Goal: Information Seeking & Learning: Learn about a topic

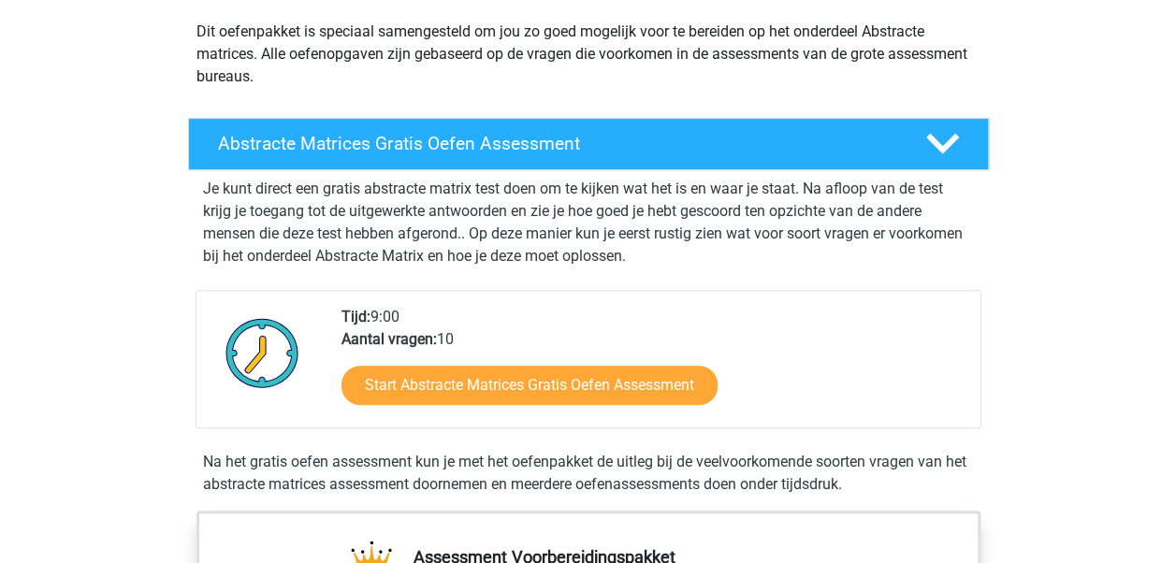
scroll to position [220, 0]
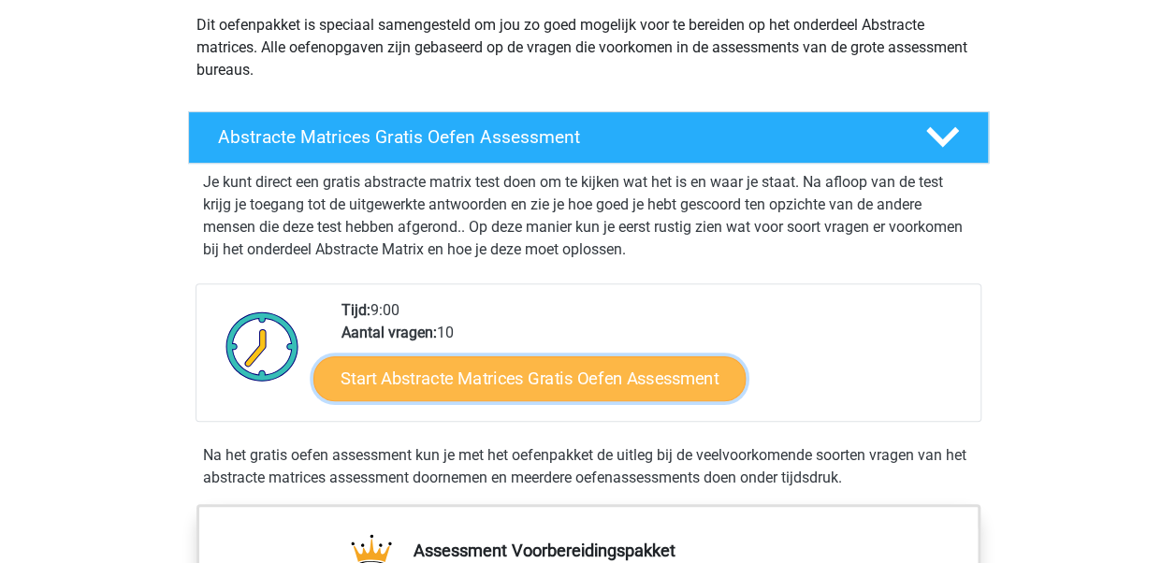
click at [687, 380] on link "Start Abstracte Matrices Gratis Oefen Assessment" at bounding box center [529, 377] width 432 height 45
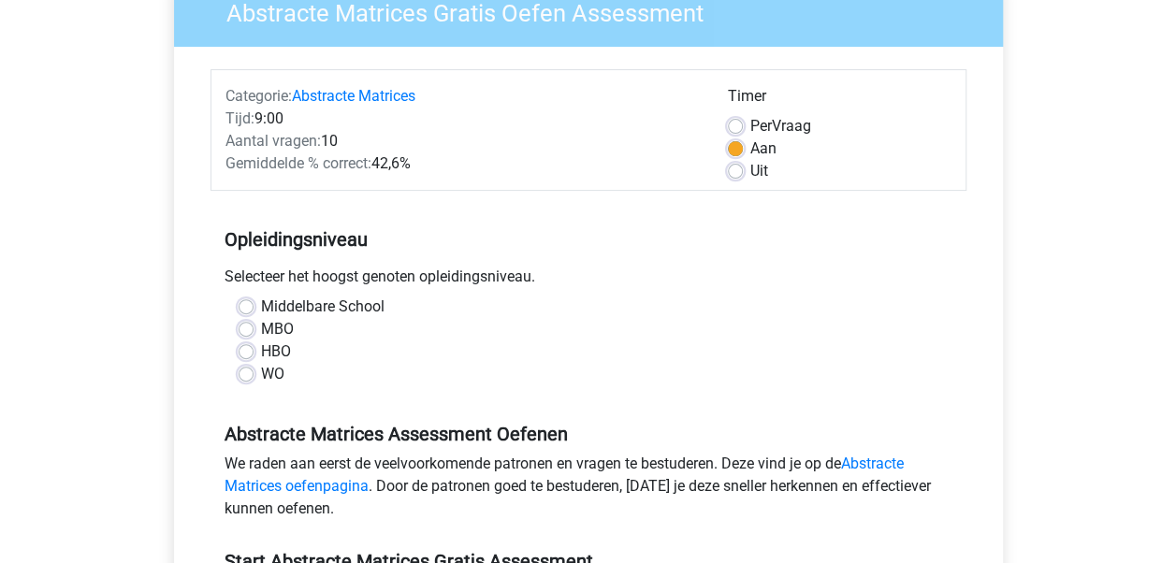
scroll to position [189, 0]
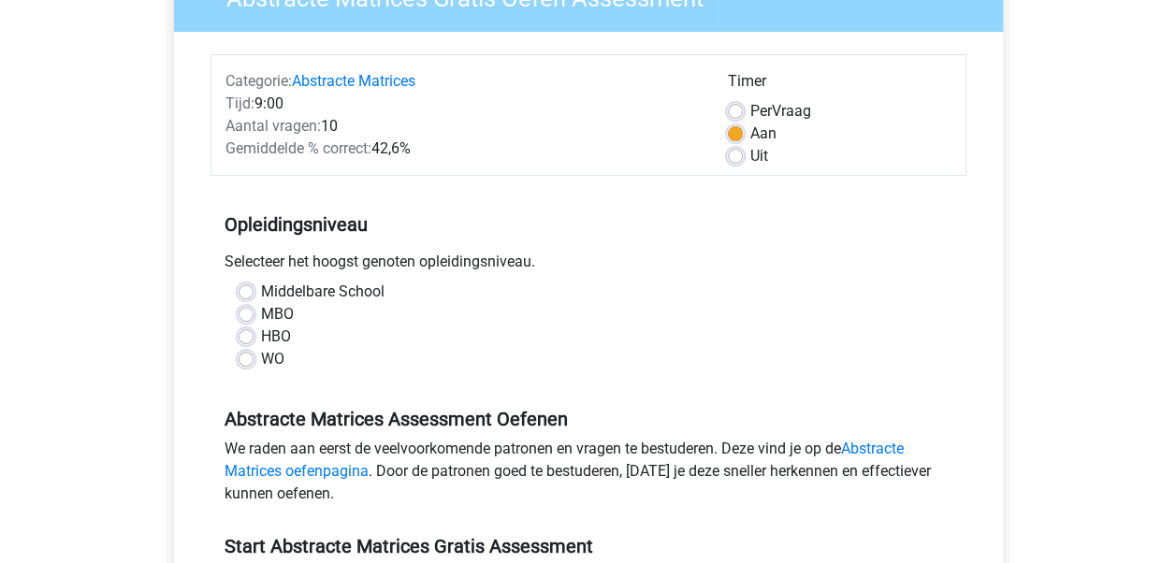
click at [261, 363] on label "WO" at bounding box center [272, 359] width 23 height 22
click at [249, 363] on input "WO" at bounding box center [246, 357] width 15 height 19
radio input "true"
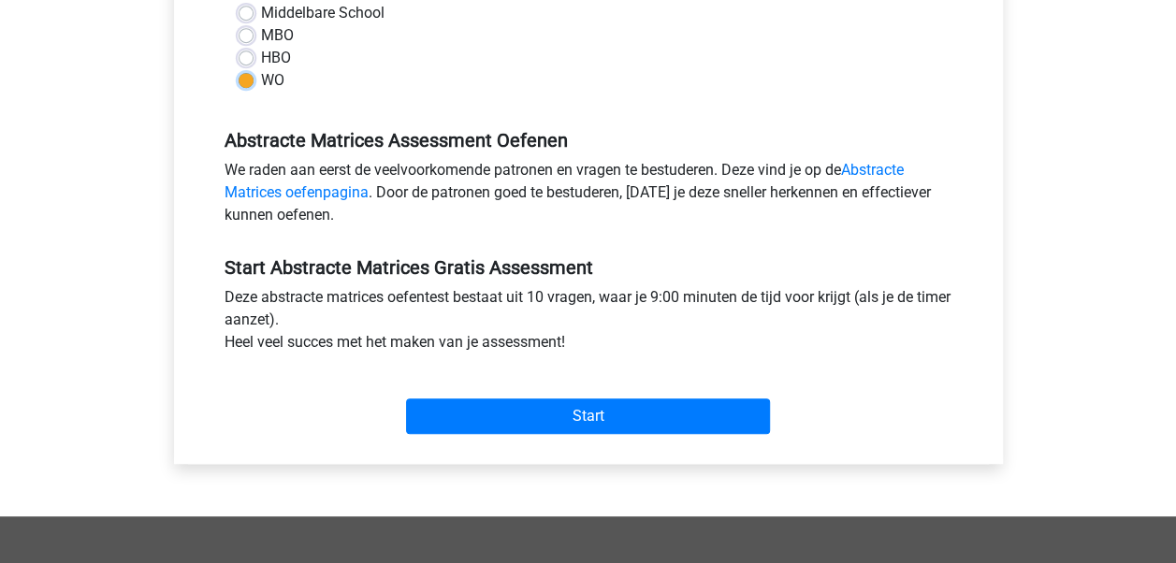
scroll to position [493, 0]
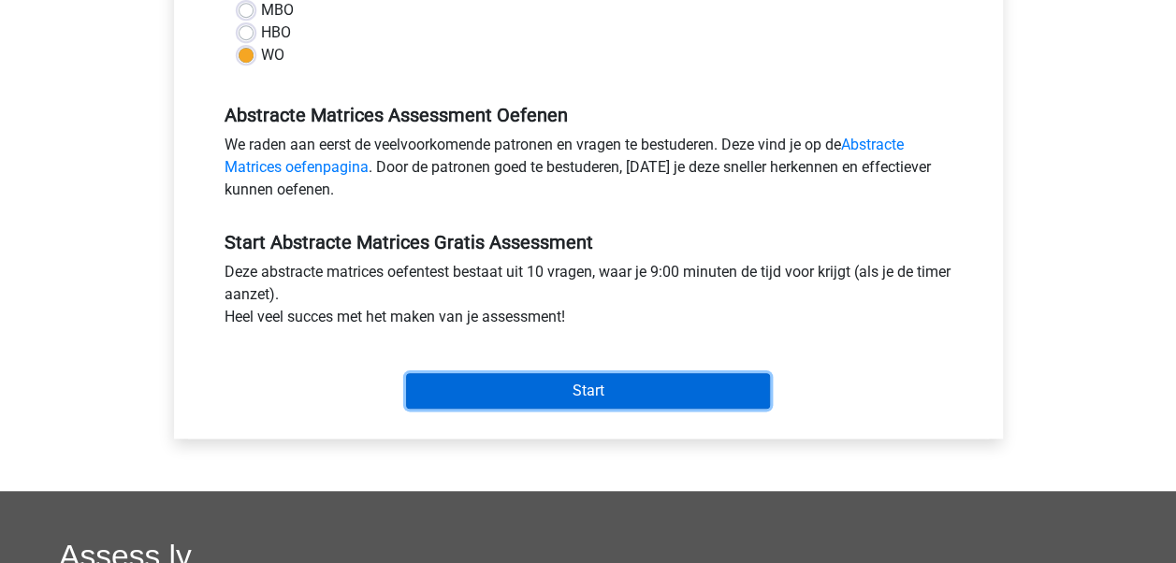
click at [610, 396] on input "Start" at bounding box center [588, 391] width 364 height 36
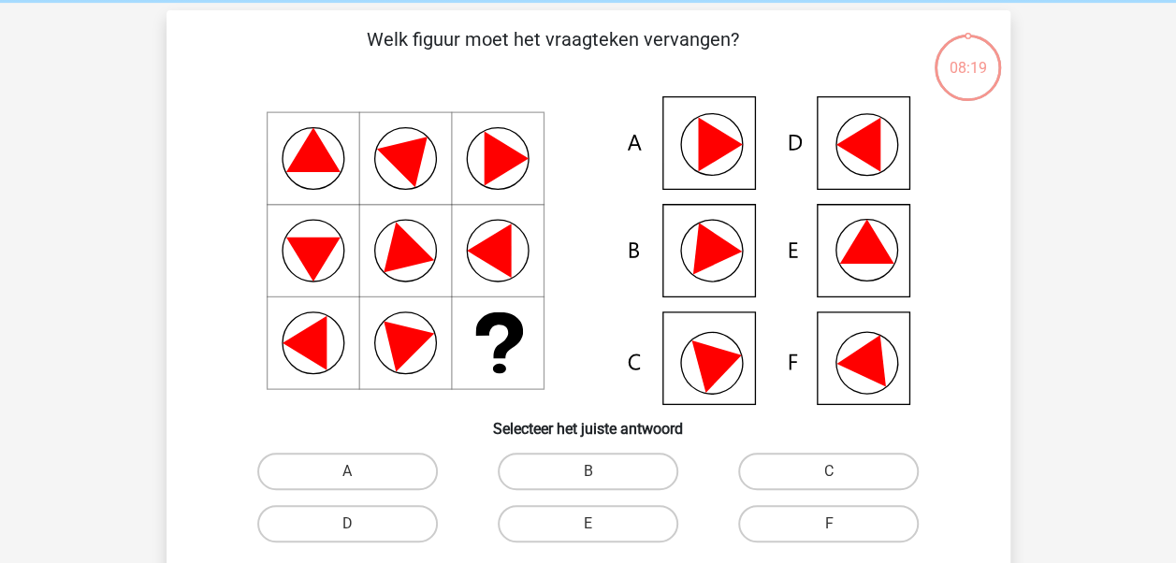
scroll to position [80, 0]
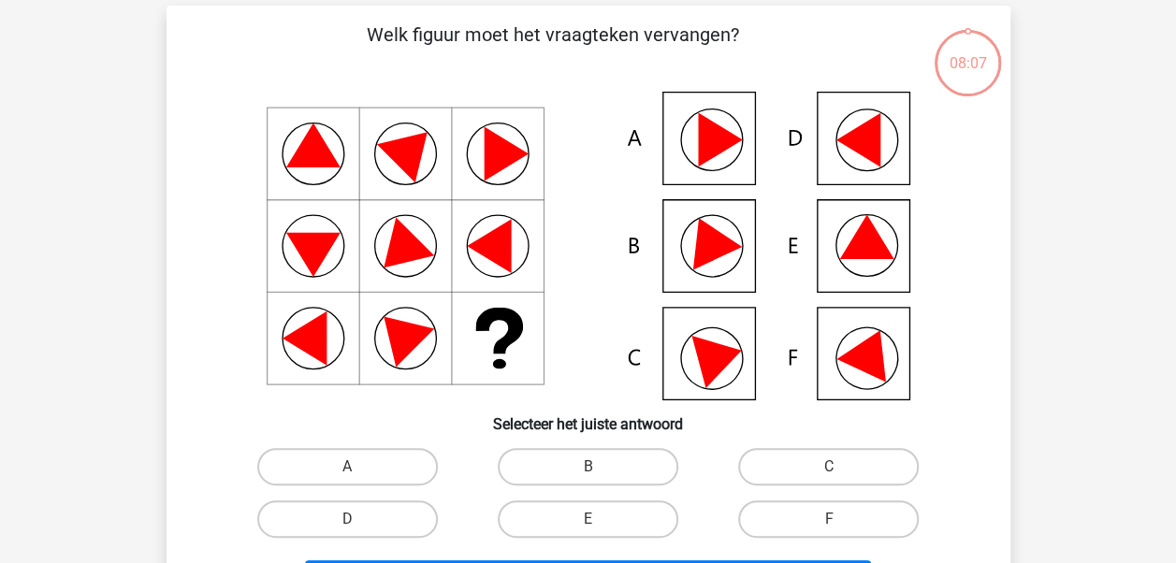
click at [882, 234] on icon at bounding box center [588, 246] width 754 height 309
click at [644, 522] on label "E" at bounding box center [588, 518] width 181 height 37
click at [600, 522] on input "E" at bounding box center [593, 525] width 12 height 12
radio input "true"
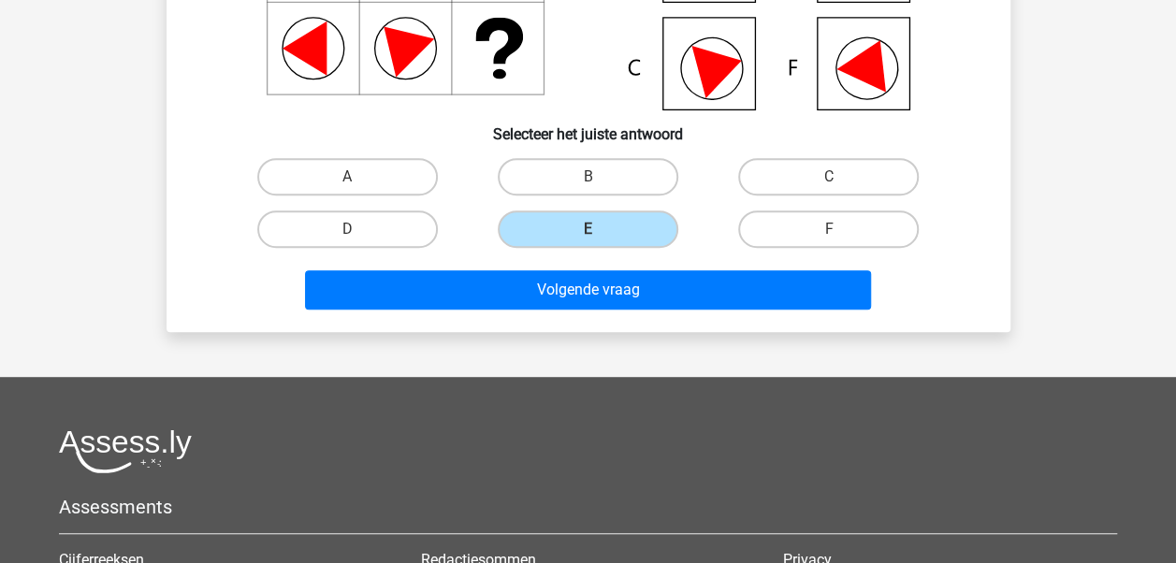
scroll to position [378, 0]
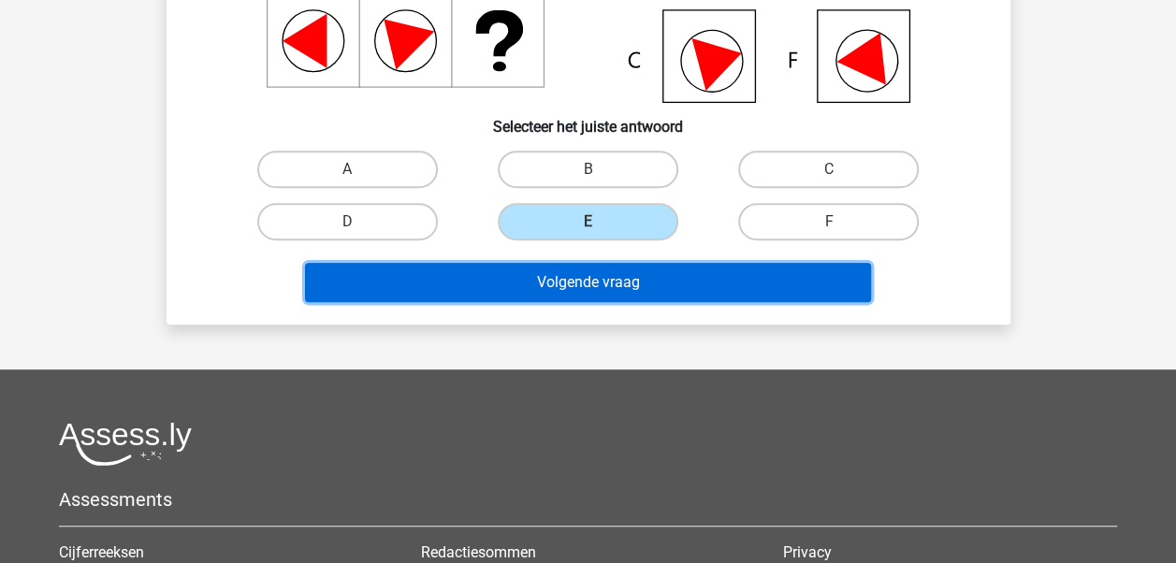
click at [714, 277] on button "Volgende vraag" at bounding box center [588, 282] width 566 height 39
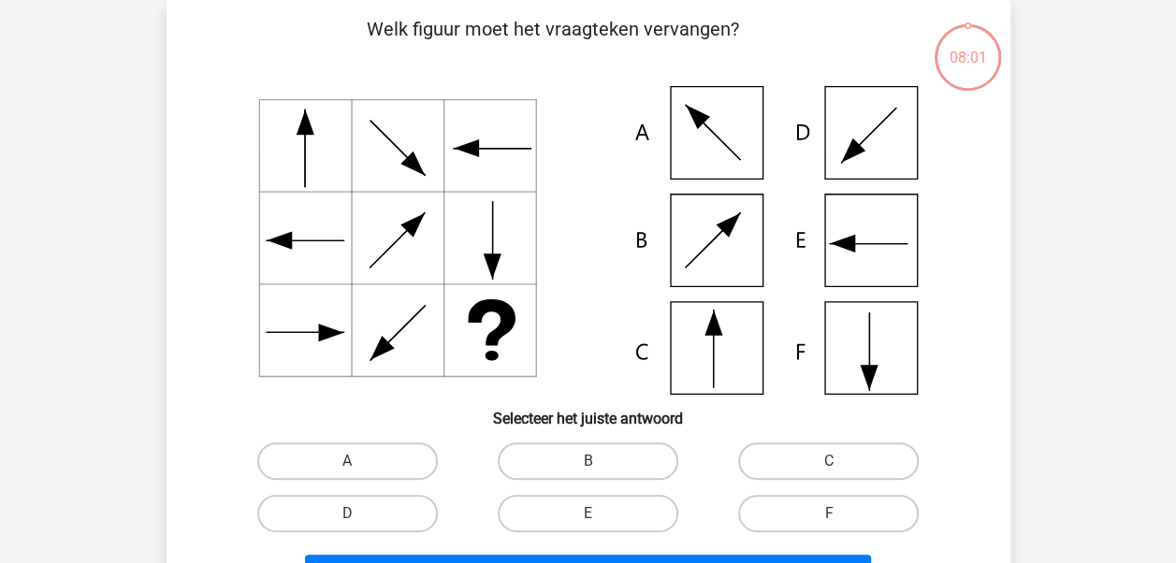
scroll to position [86, 0]
click at [770, 449] on label "C" at bounding box center [828, 460] width 181 height 37
click at [829, 461] on input "C" at bounding box center [835, 467] width 12 height 12
radio input "true"
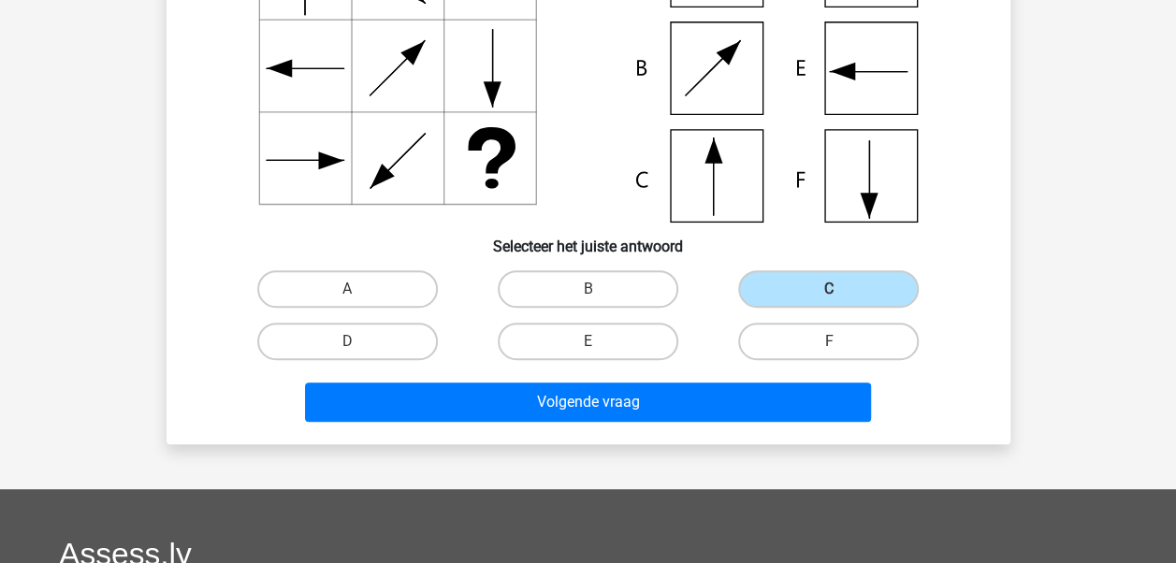
scroll to position [269, 0]
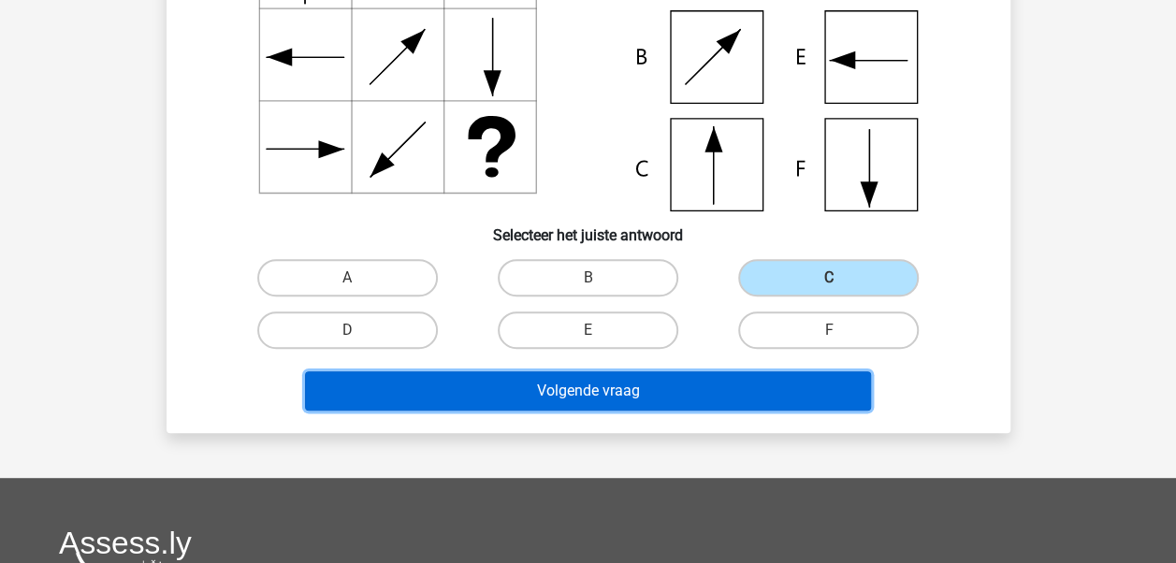
click at [764, 392] on button "Volgende vraag" at bounding box center [588, 390] width 566 height 39
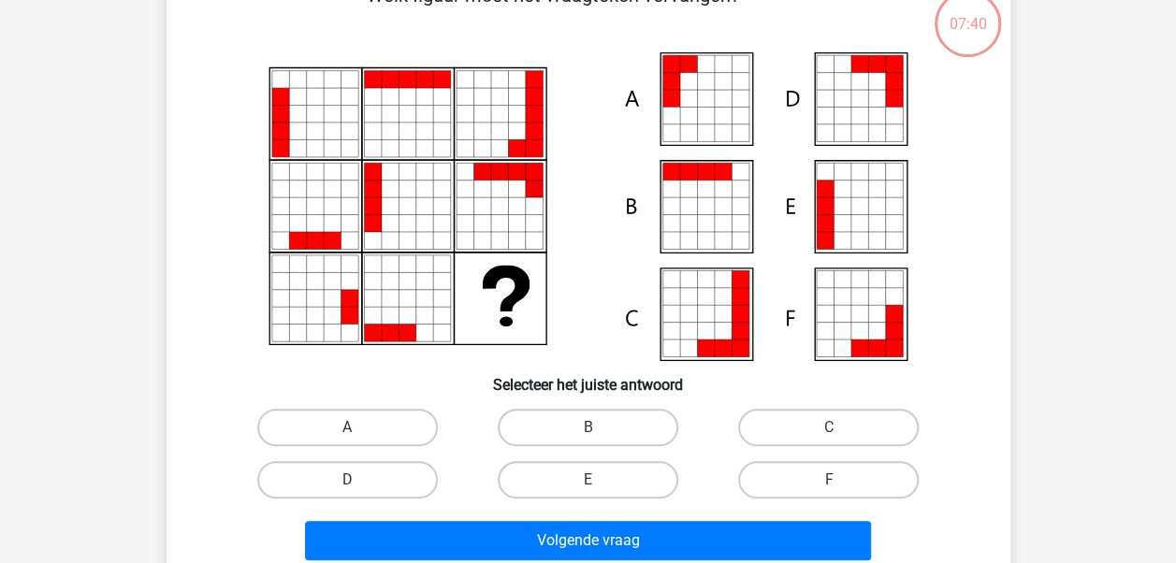
scroll to position [86, 0]
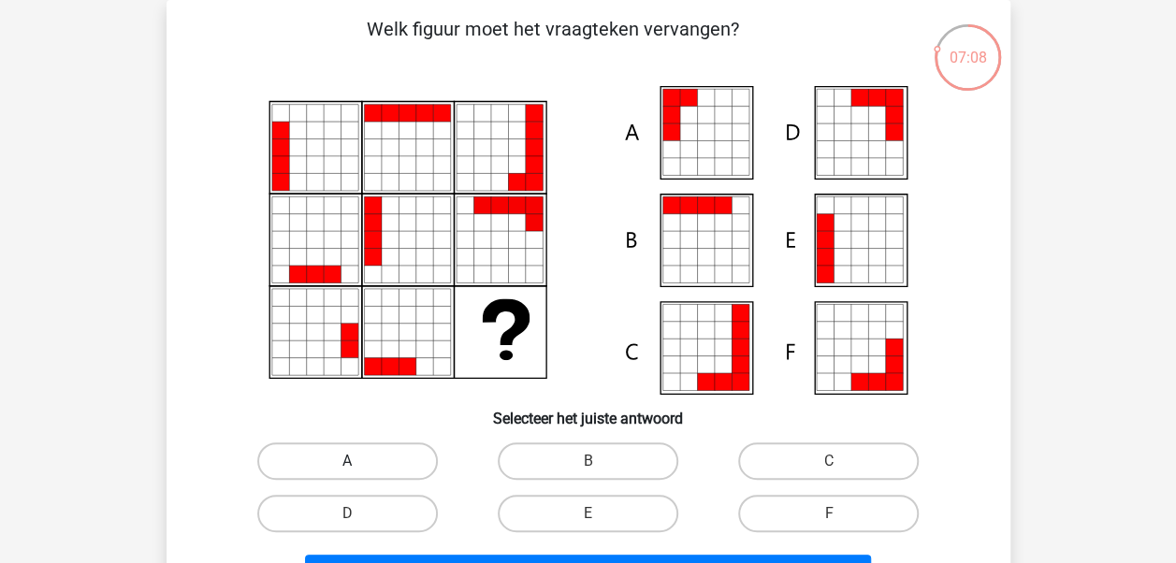
click at [378, 451] on label "A" at bounding box center [347, 460] width 181 height 37
click at [359, 461] on input "A" at bounding box center [353, 467] width 12 height 12
radio input "true"
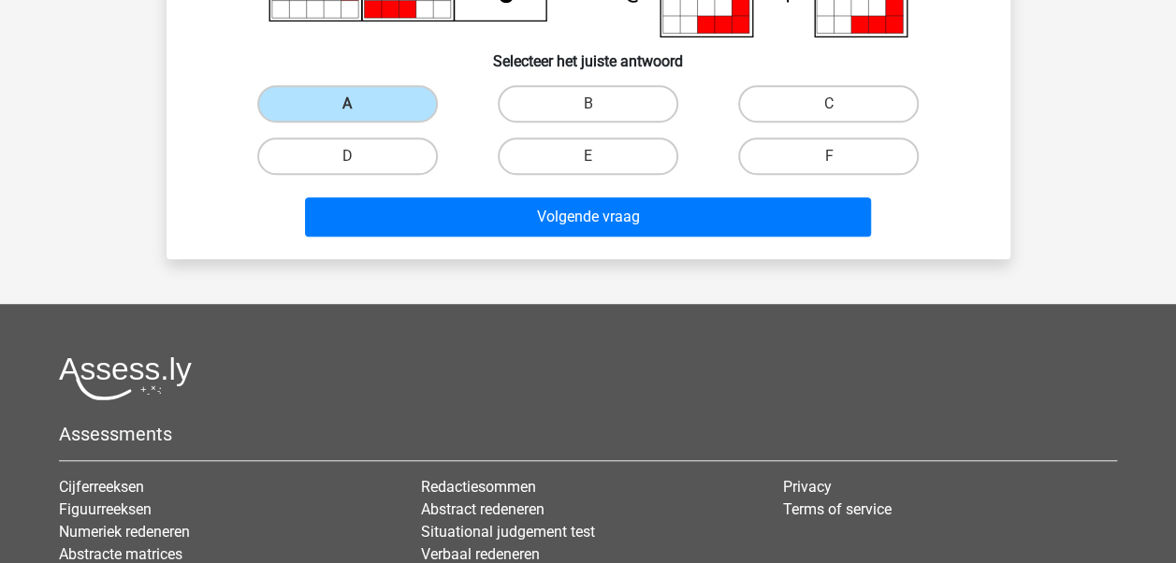
scroll to position [448, 0]
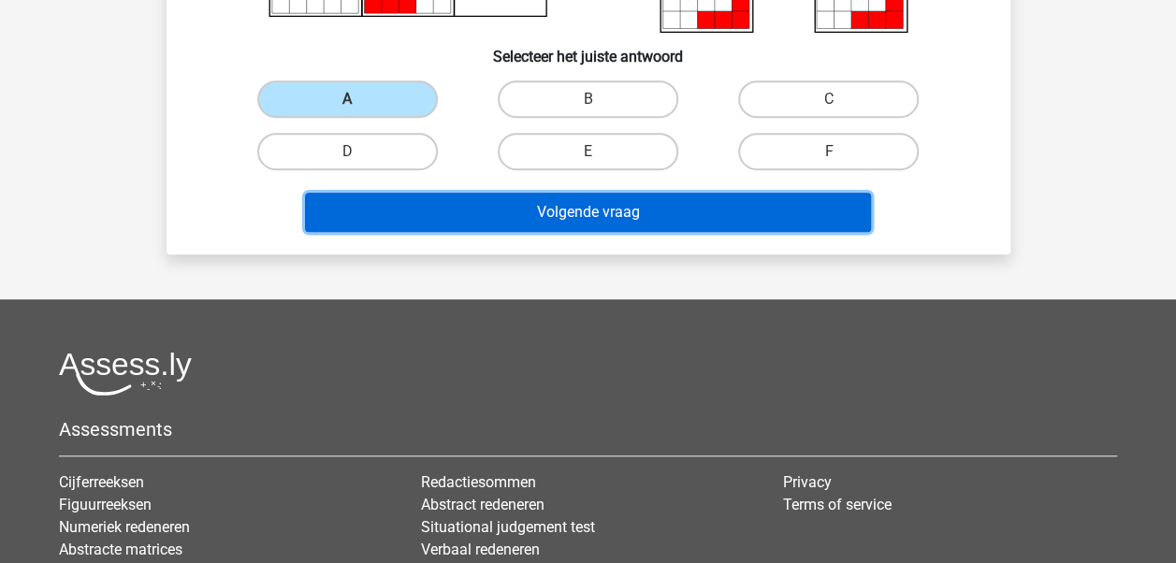
click at [730, 221] on button "Volgende vraag" at bounding box center [588, 212] width 566 height 39
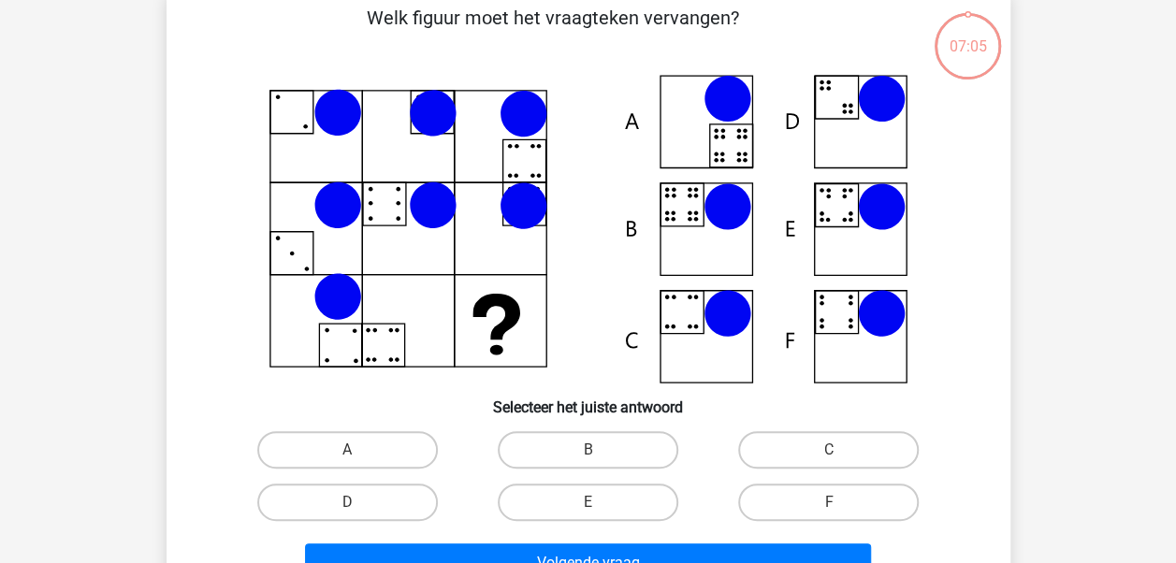
scroll to position [86, 0]
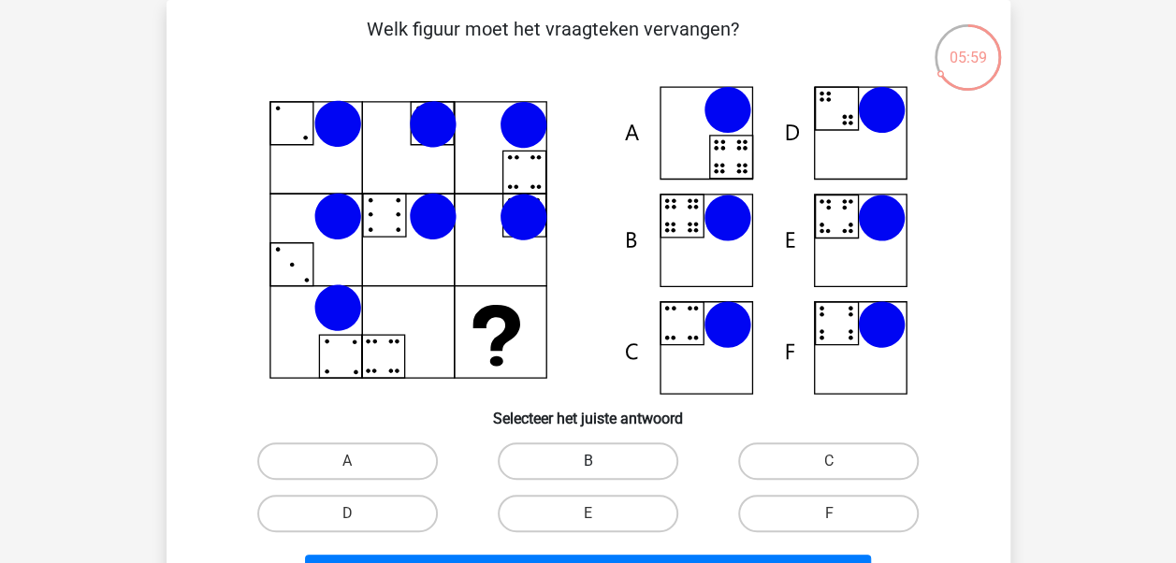
click at [560, 449] on label "B" at bounding box center [588, 460] width 181 height 37
click at [587, 461] on input "B" at bounding box center [593, 467] width 12 height 12
radio input "true"
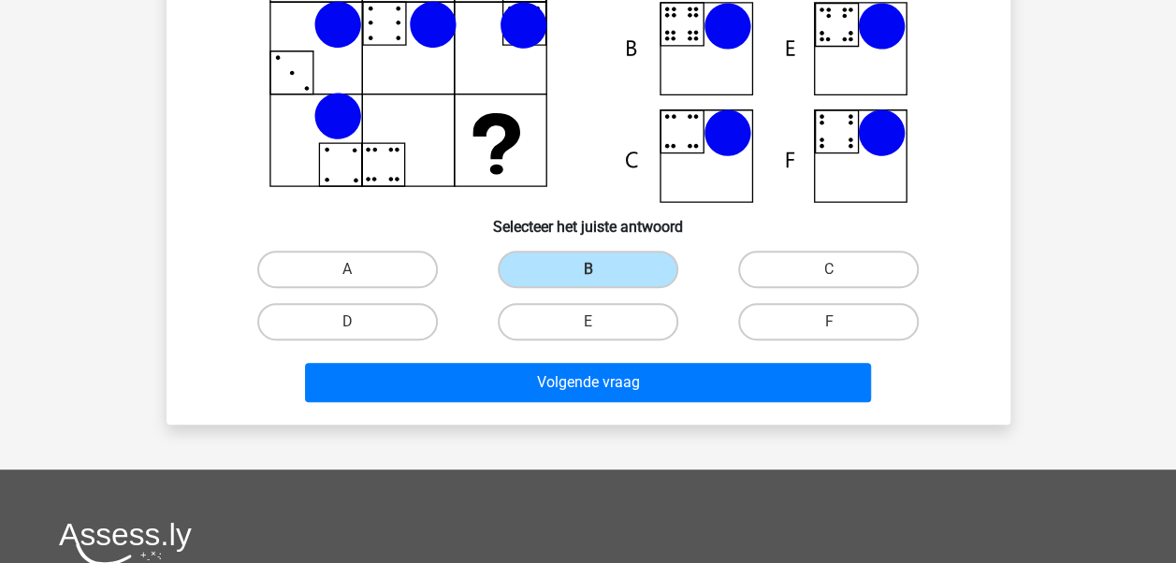
scroll to position [280, 0]
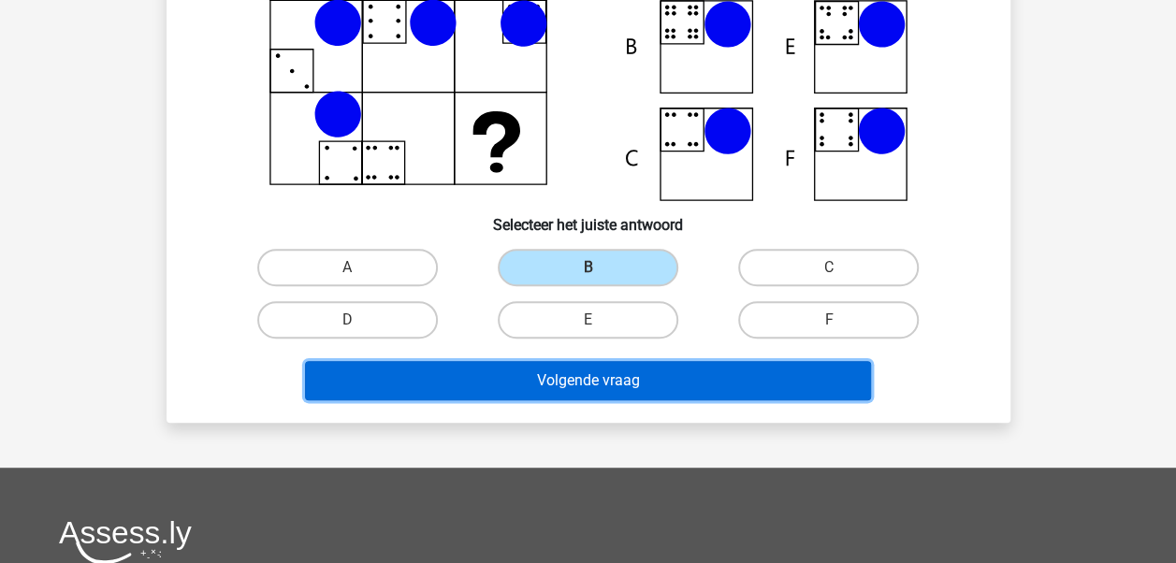
click at [638, 384] on button "Volgende vraag" at bounding box center [588, 380] width 566 height 39
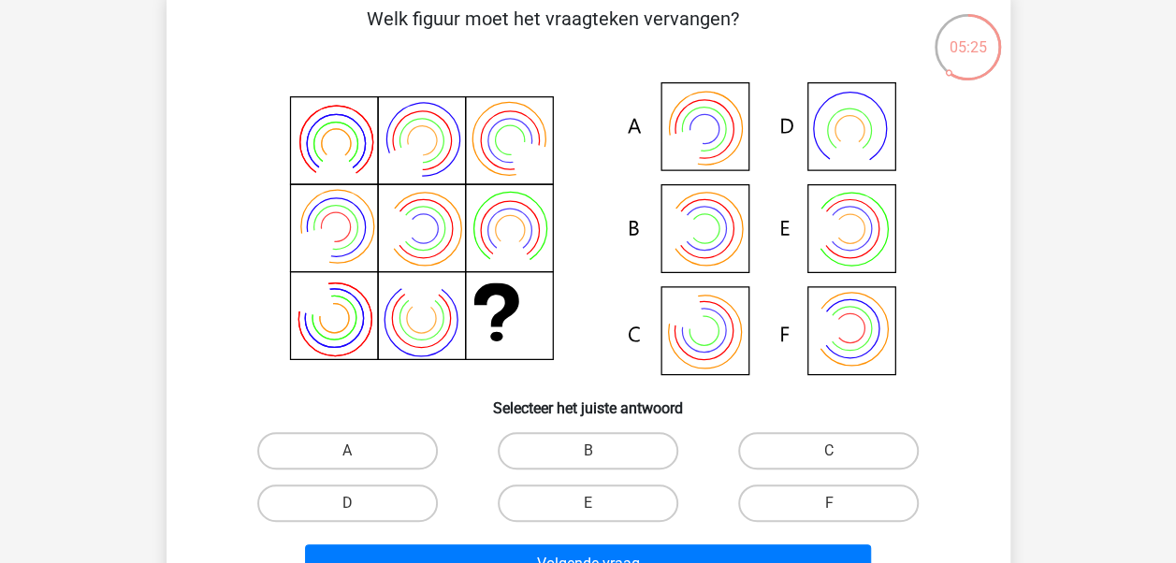
scroll to position [120, 0]
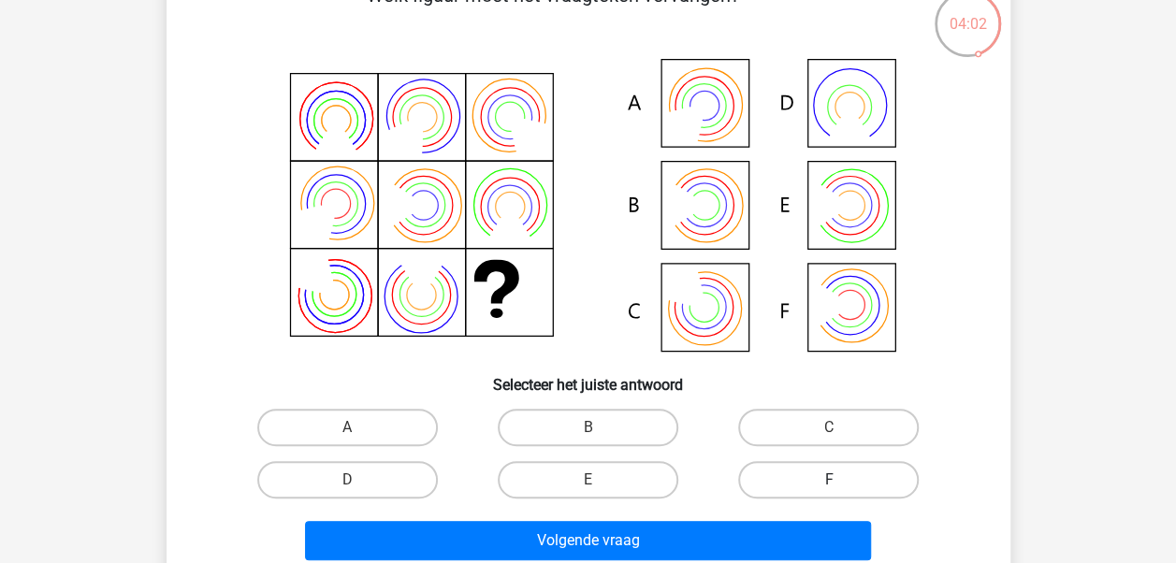
click at [775, 471] on label "F" at bounding box center [828, 479] width 181 height 37
click at [829, 480] on input "F" at bounding box center [835, 486] width 12 height 12
radio input "true"
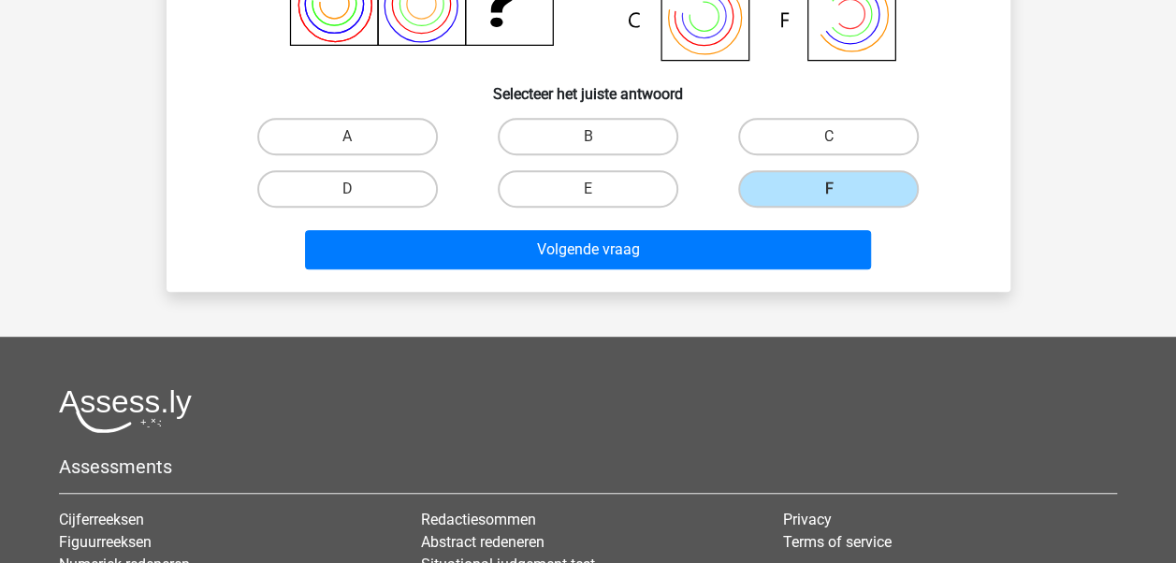
scroll to position [428, 0]
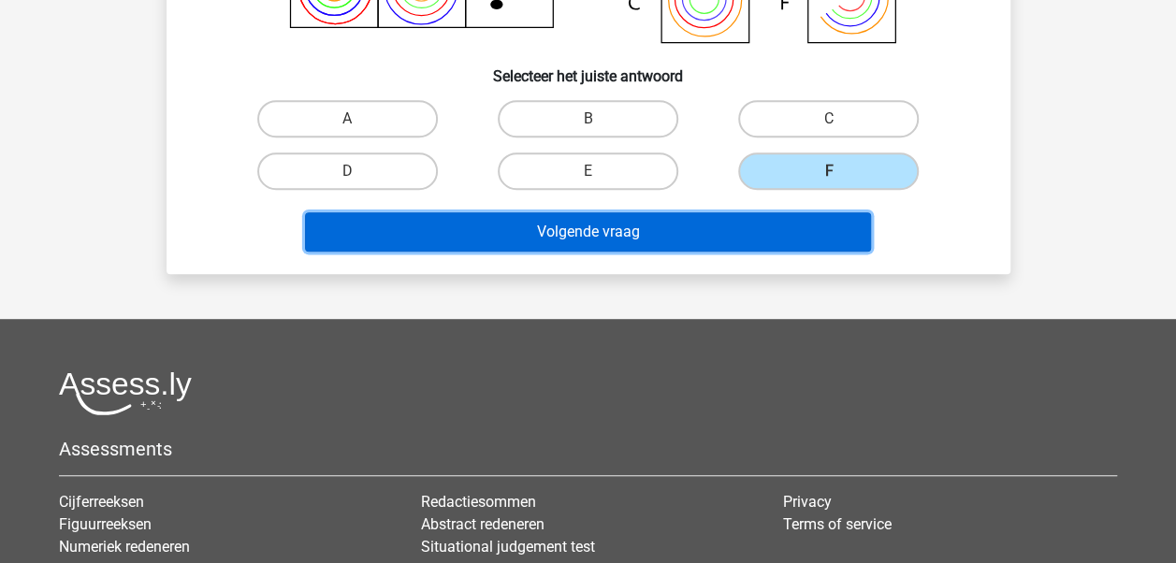
click at [772, 237] on button "Volgende vraag" at bounding box center [588, 231] width 566 height 39
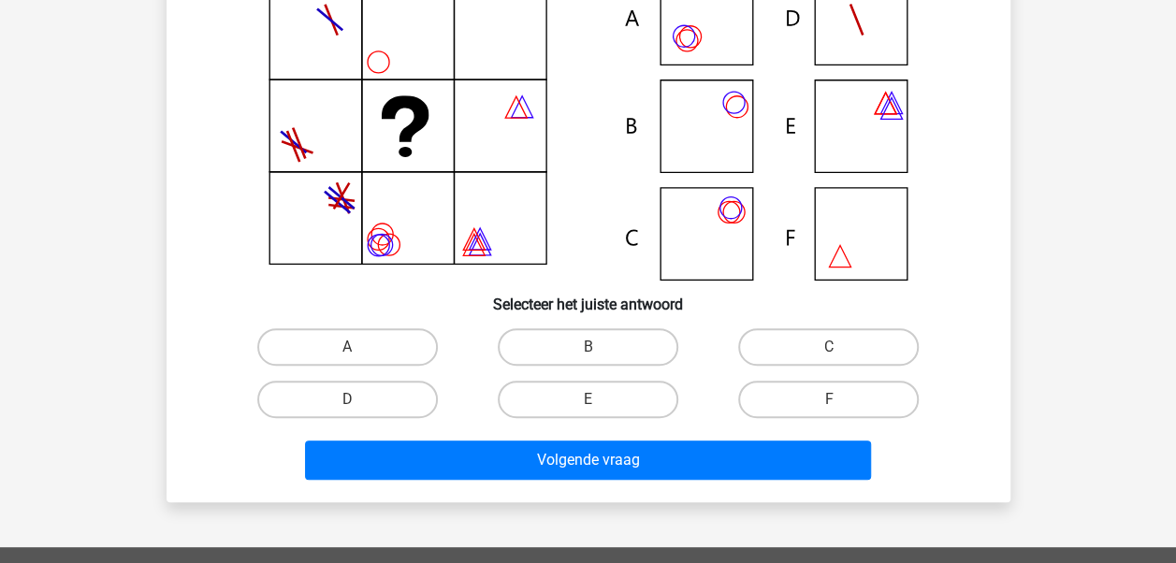
scroll to position [86, 0]
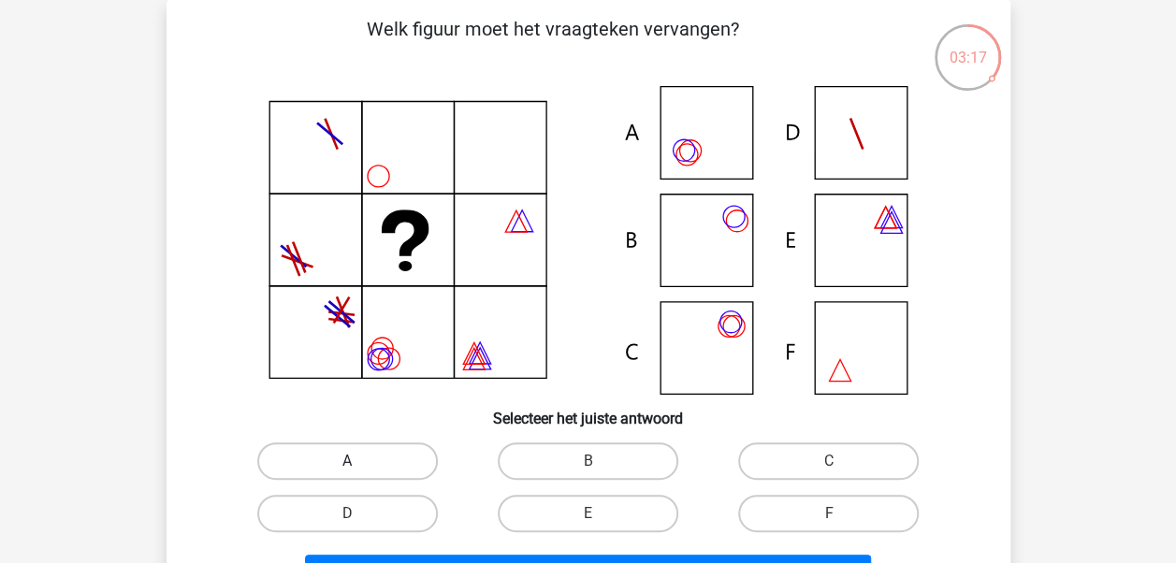
click at [326, 470] on label "A" at bounding box center [347, 460] width 181 height 37
click at [347, 470] on input "A" at bounding box center [353, 467] width 12 height 12
radio input "true"
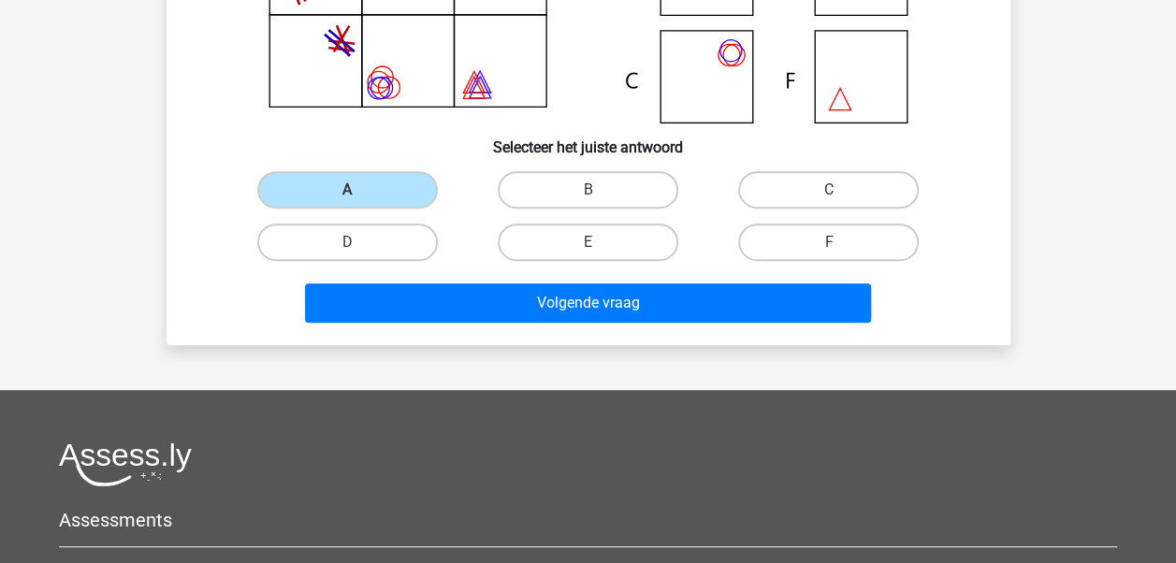
scroll to position [432, 0]
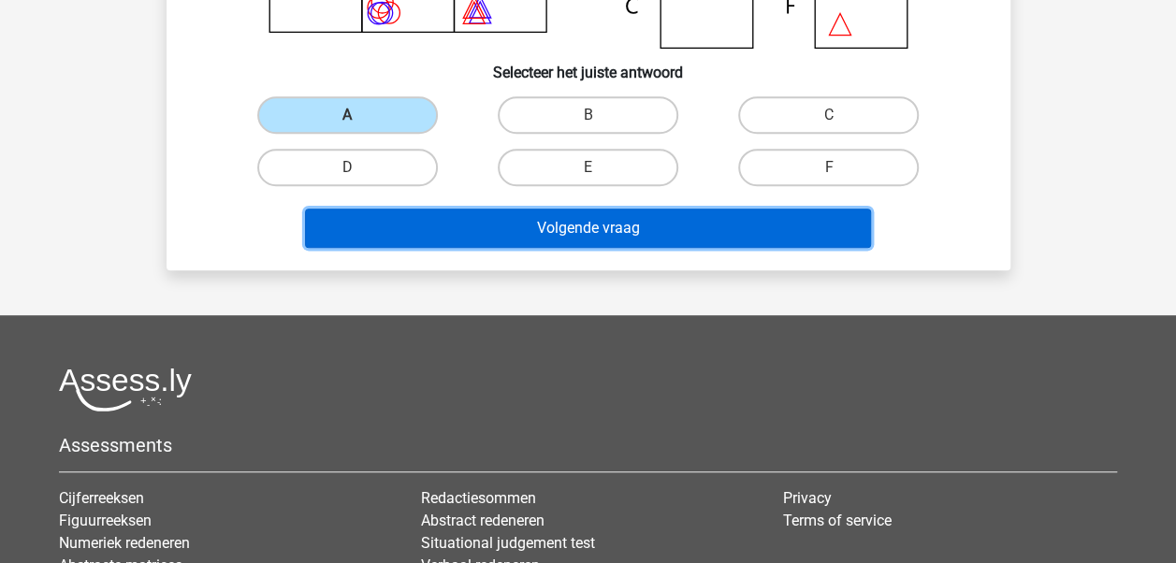
click at [642, 232] on button "Volgende vraag" at bounding box center [588, 228] width 566 height 39
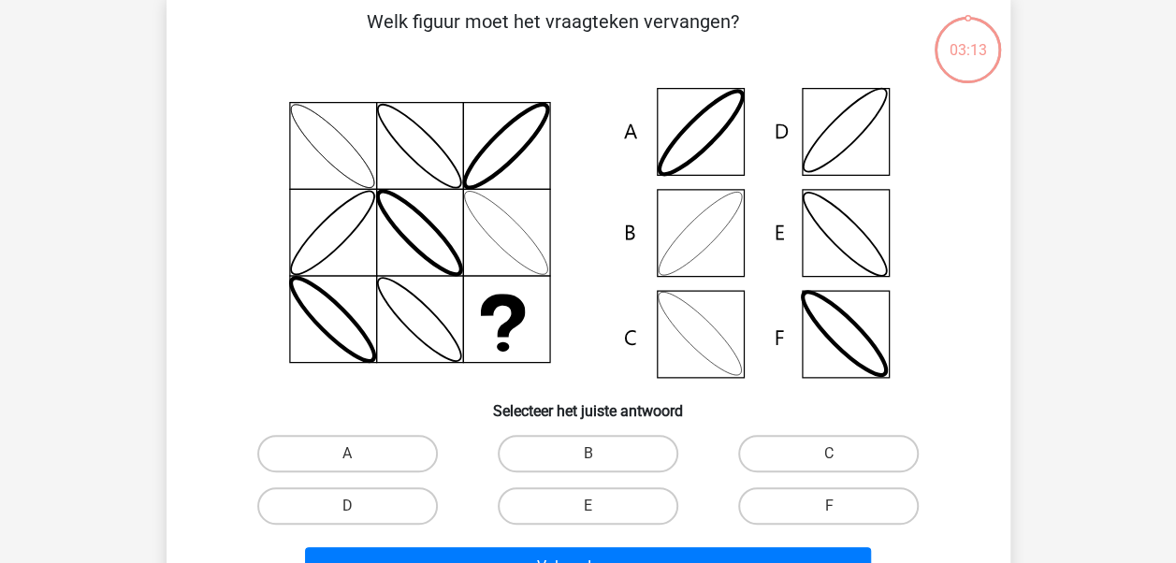
scroll to position [86, 0]
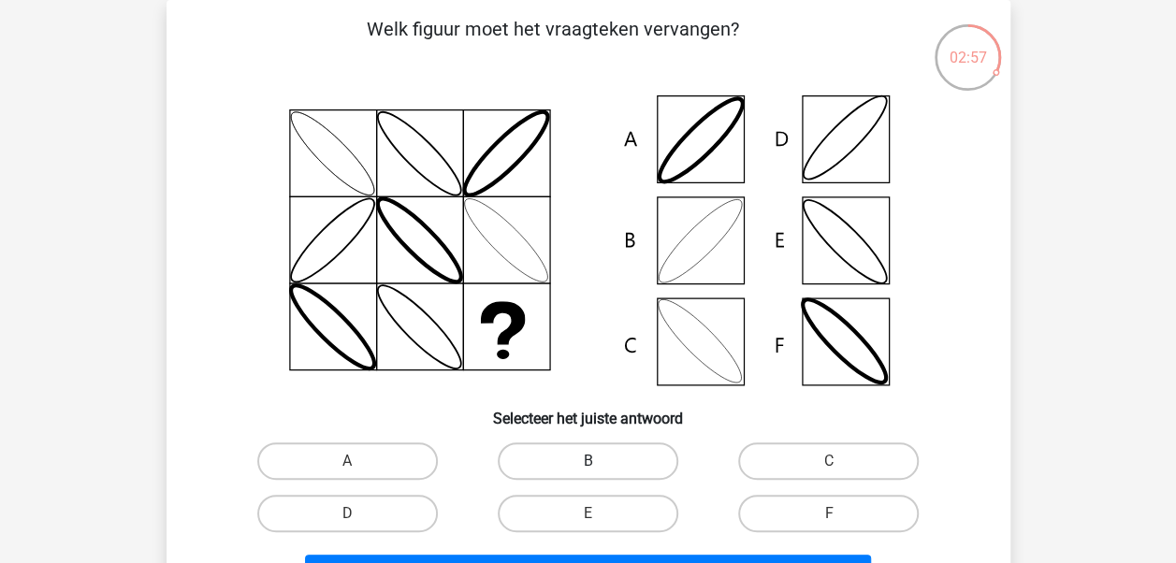
click at [576, 464] on label "B" at bounding box center [588, 460] width 181 height 37
click at [587, 464] on input "B" at bounding box center [593, 467] width 12 height 12
radio input "true"
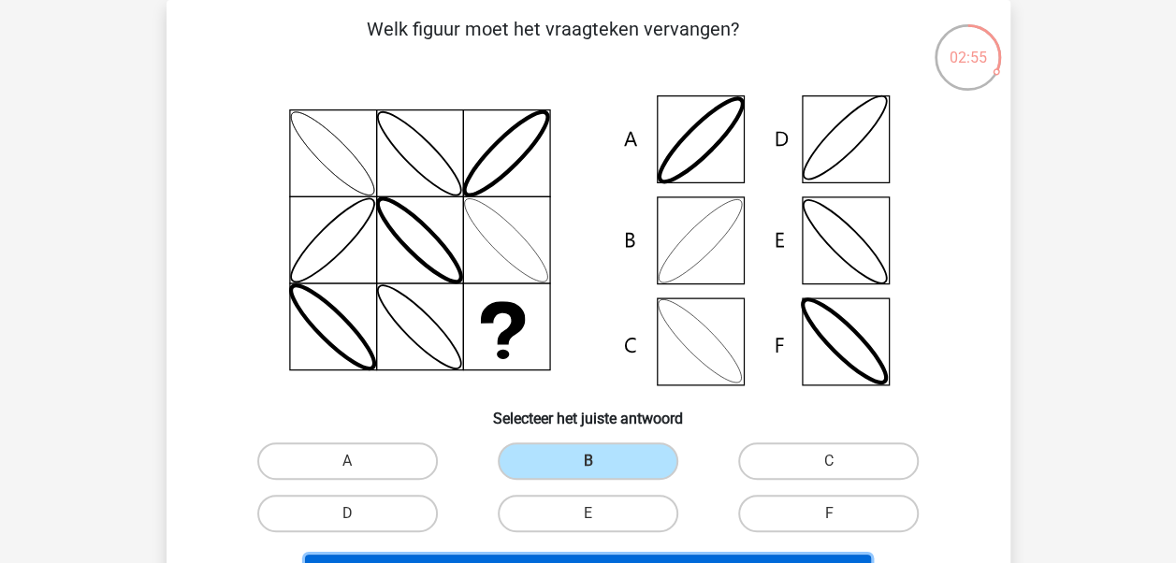
click at [655, 557] on button "Volgende vraag" at bounding box center [588, 574] width 566 height 39
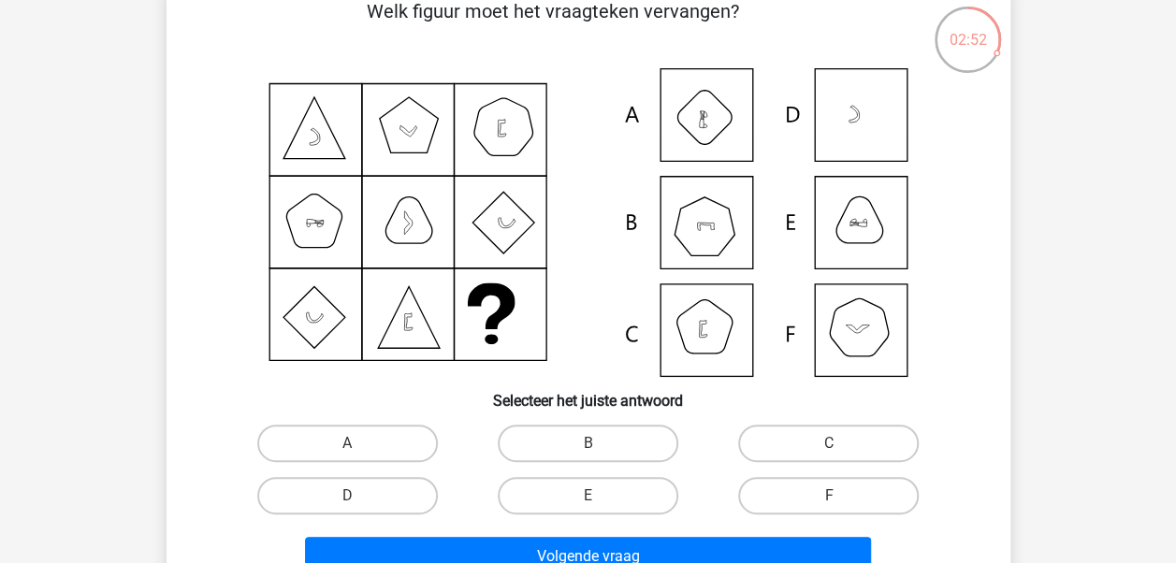
scroll to position [112, 0]
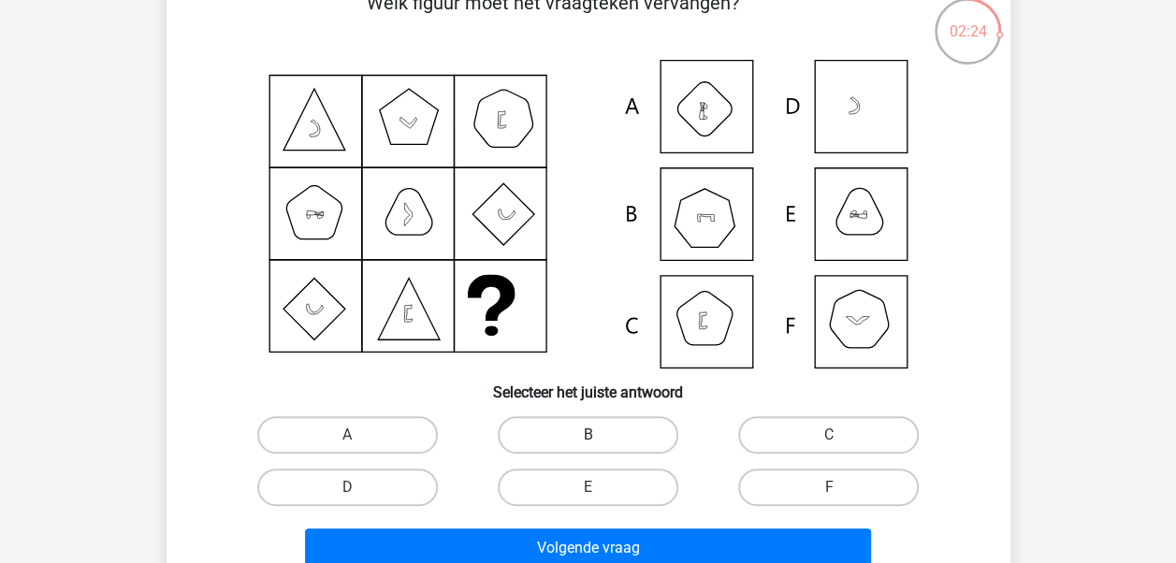
click at [608, 433] on label "B" at bounding box center [588, 434] width 181 height 37
click at [600, 435] on input "B" at bounding box center [593, 441] width 12 height 12
radio input "true"
click at [810, 483] on label "F" at bounding box center [828, 487] width 181 height 37
click at [829, 487] on input "F" at bounding box center [835, 493] width 12 height 12
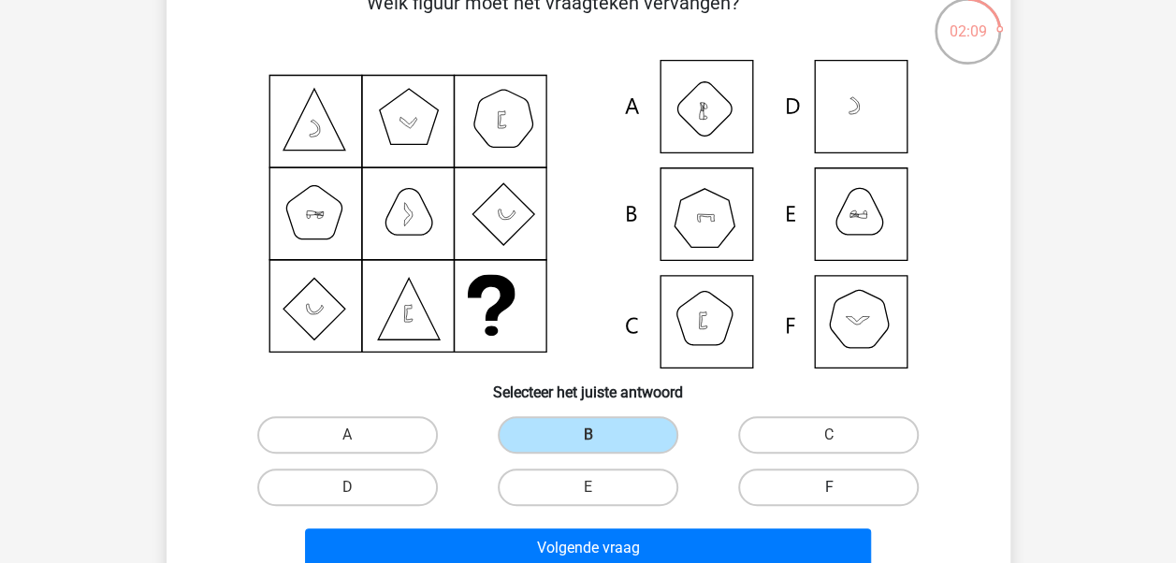
radio input "true"
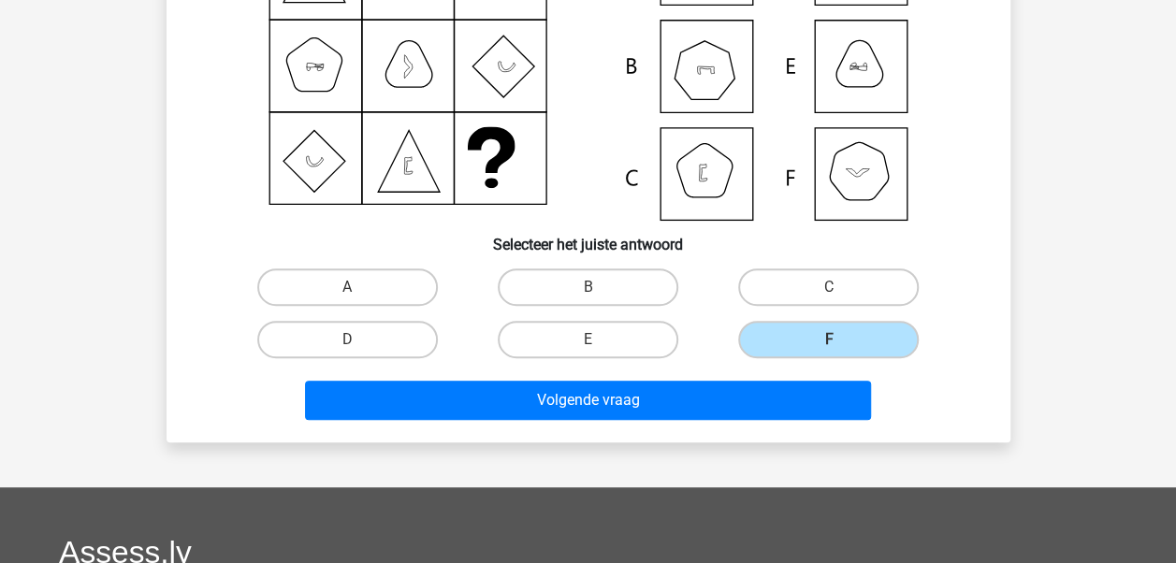
scroll to position [264, 0]
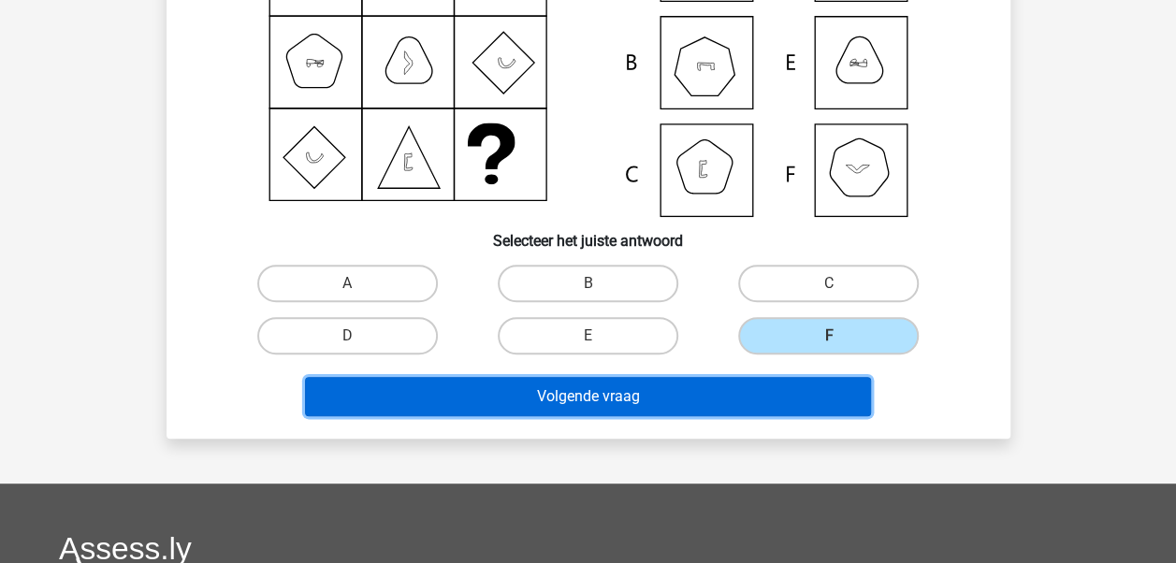
click at [691, 387] on button "Volgende vraag" at bounding box center [588, 396] width 566 height 39
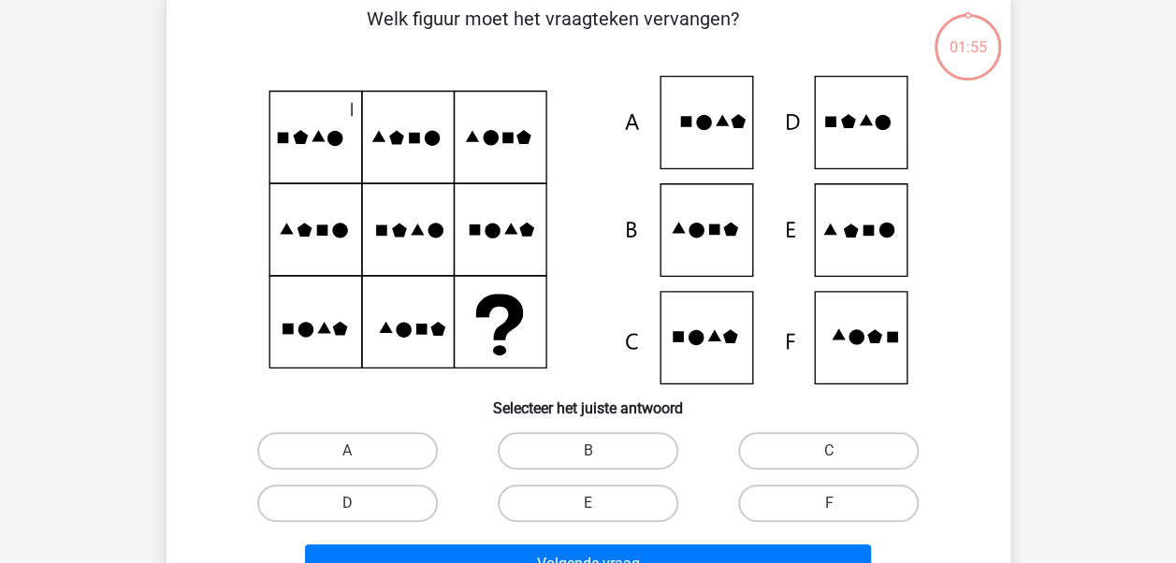
scroll to position [86, 0]
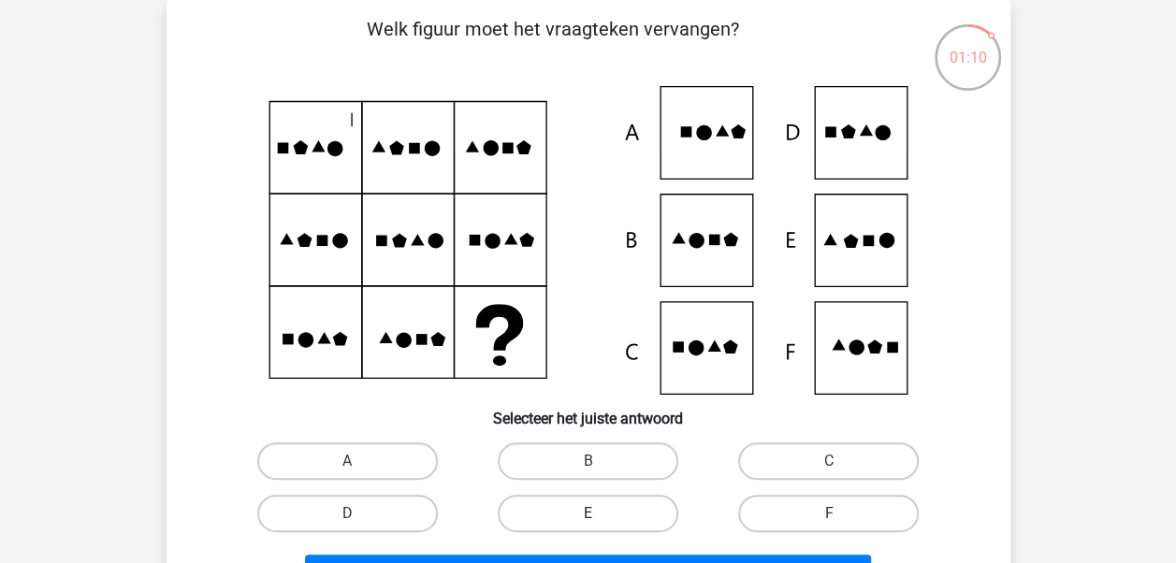
click at [615, 507] on label "E" at bounding box center [588, 513] width 181 height 37
click at [600, 514] on input "E" at bounding box center [593, 520] width 12 height 12
radio input "true"
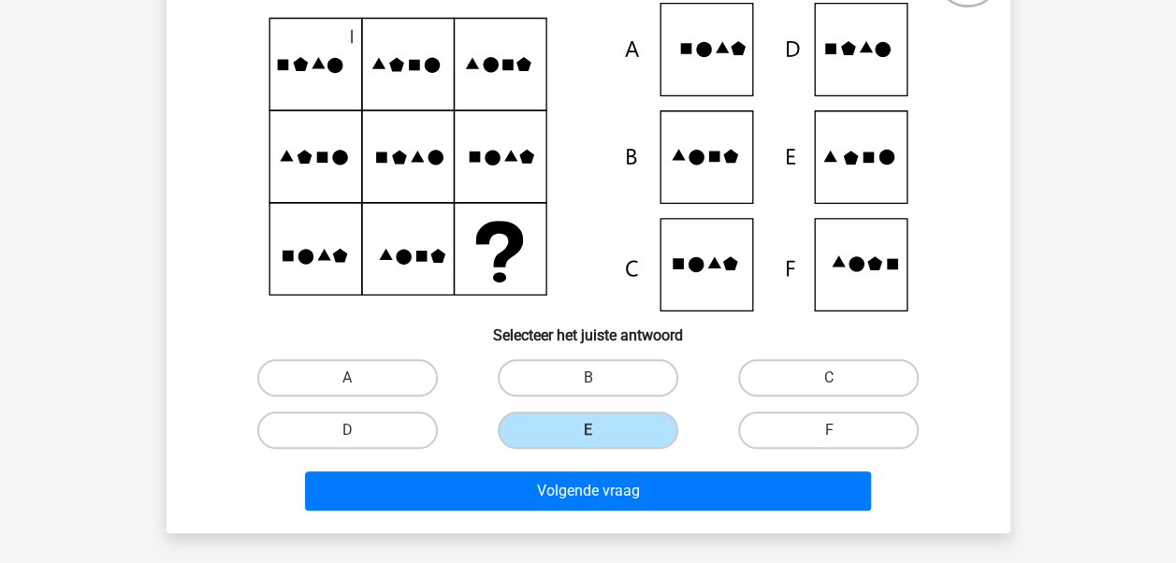
scroll to position [183, 0]
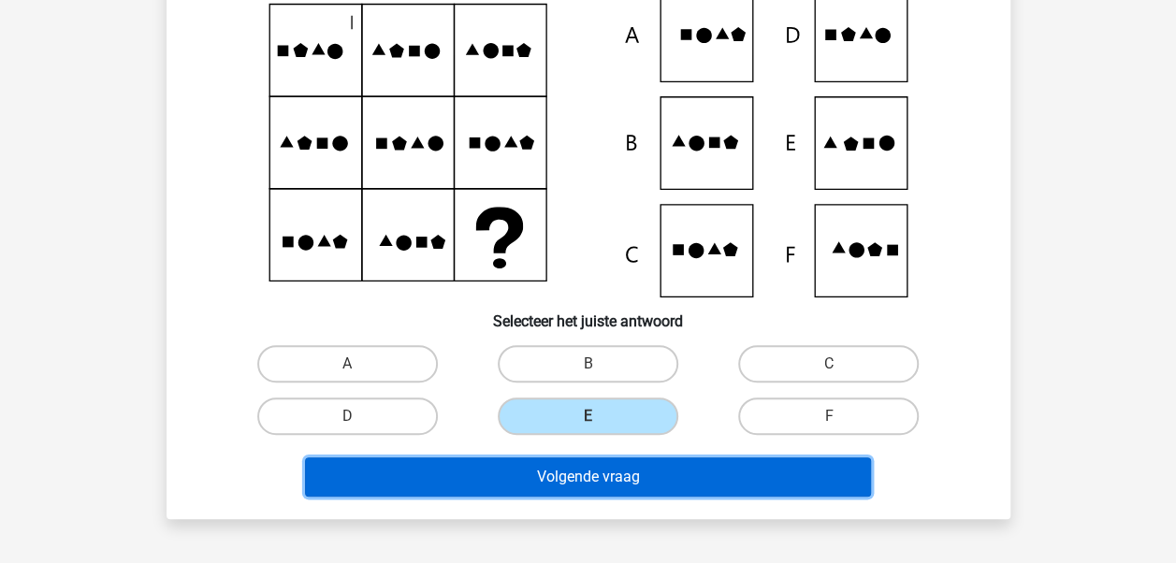
click at [855, 491] on button "Volgende vraag" at bounding box center [588, 476] width 566 height 39
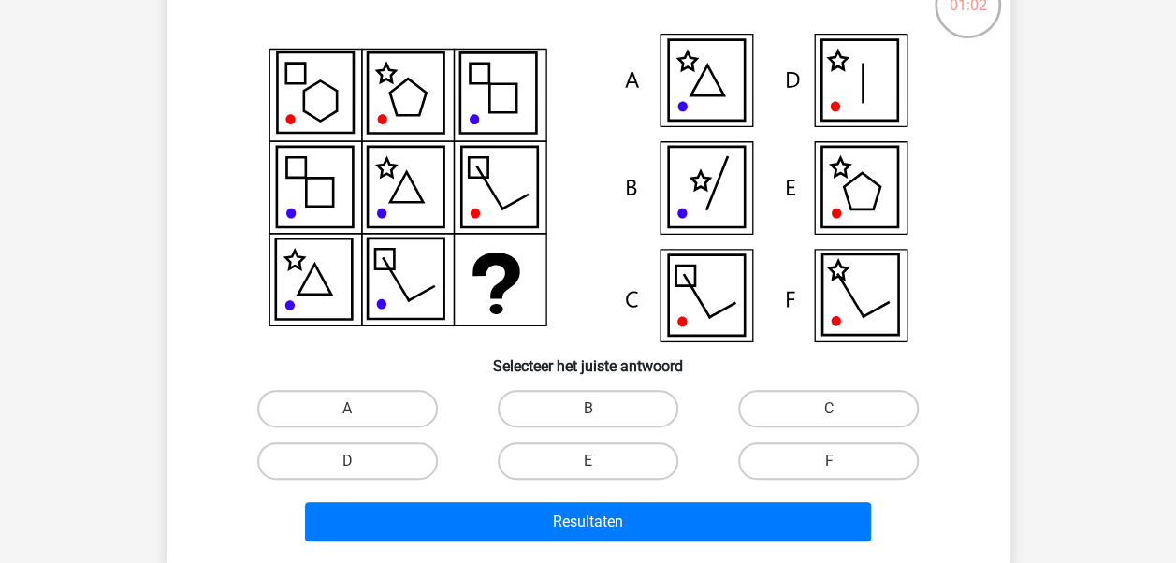
scroll to position [144, 0]
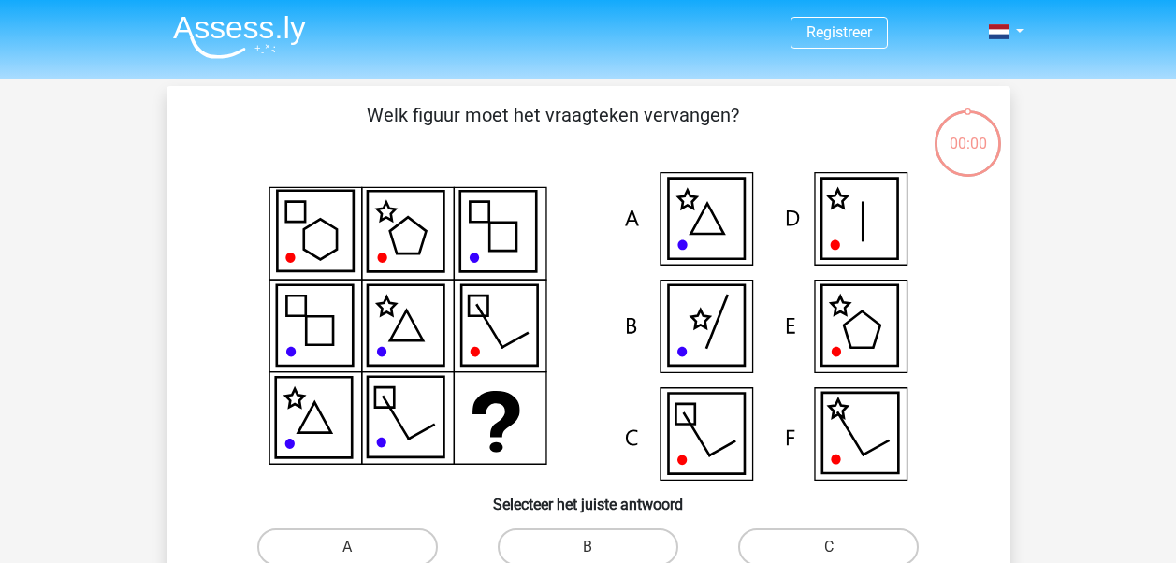
scroll to position [144, 0]
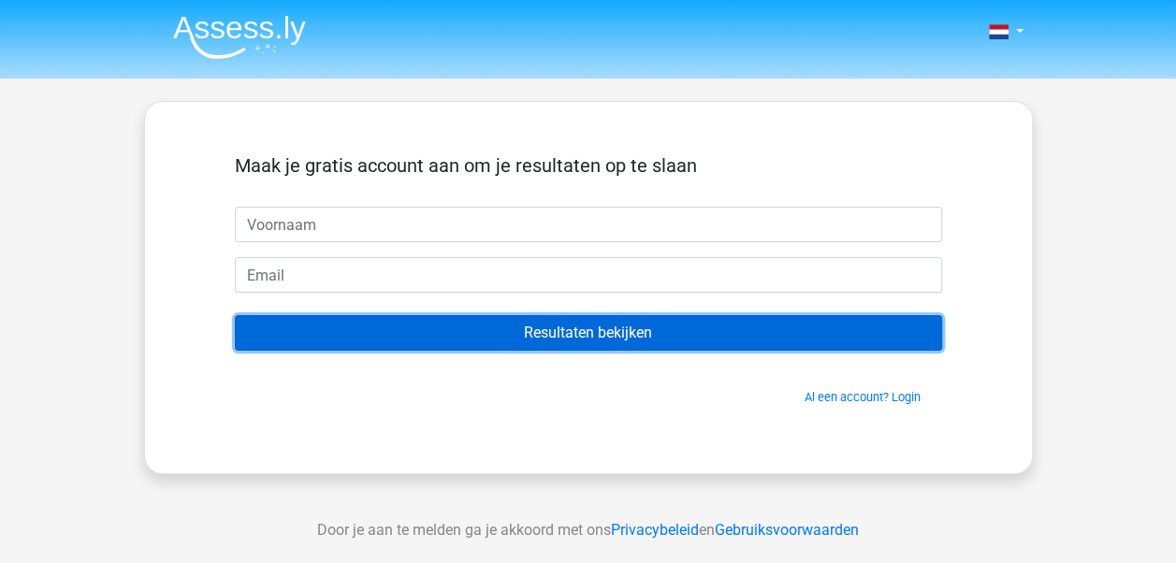
click at [608, 335] on input "Resultaten bekijken" at bounding box center [588, 333] width 707 height 36
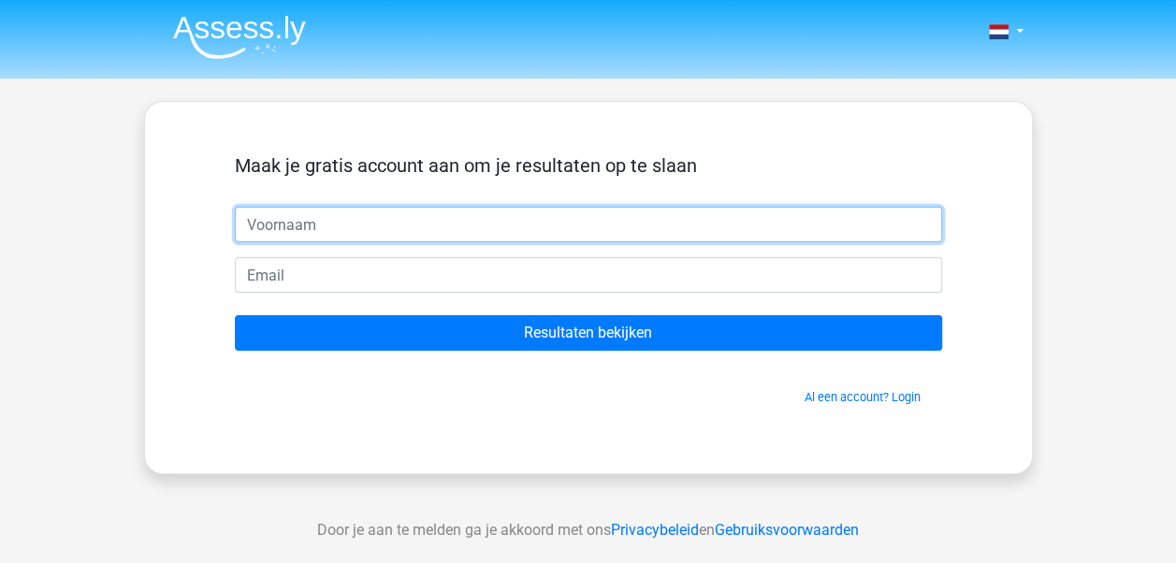
click at [348, 236] on input "text" at bounding box center [588, 225] width 707 height 36
type input "[PERSON_NAME]"
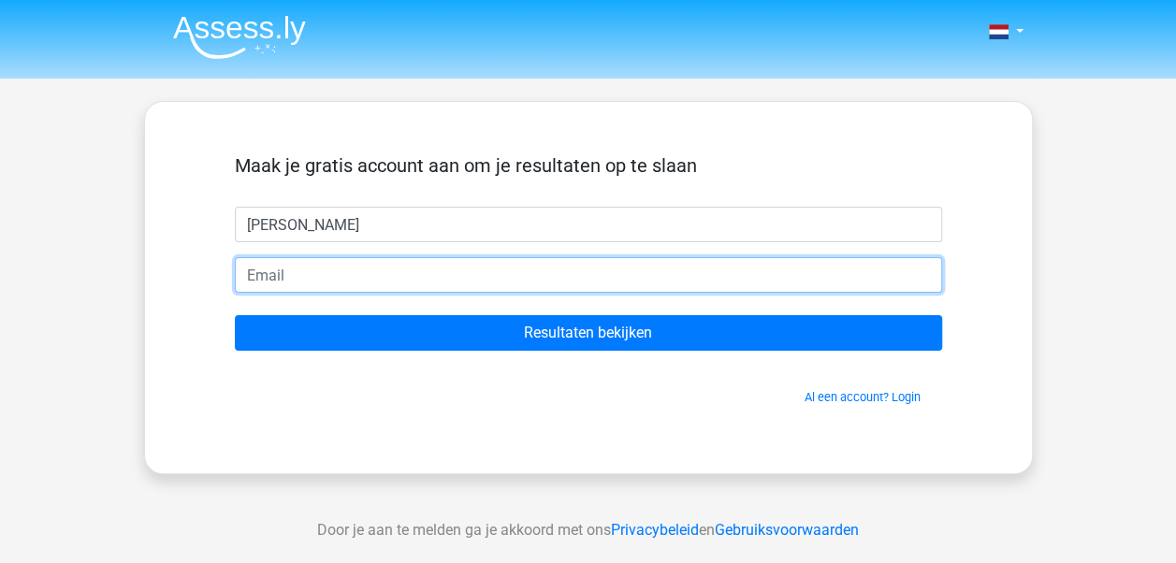
click at [326, 269] on input "email" at bounding box center [588, 275] width 707 height 36
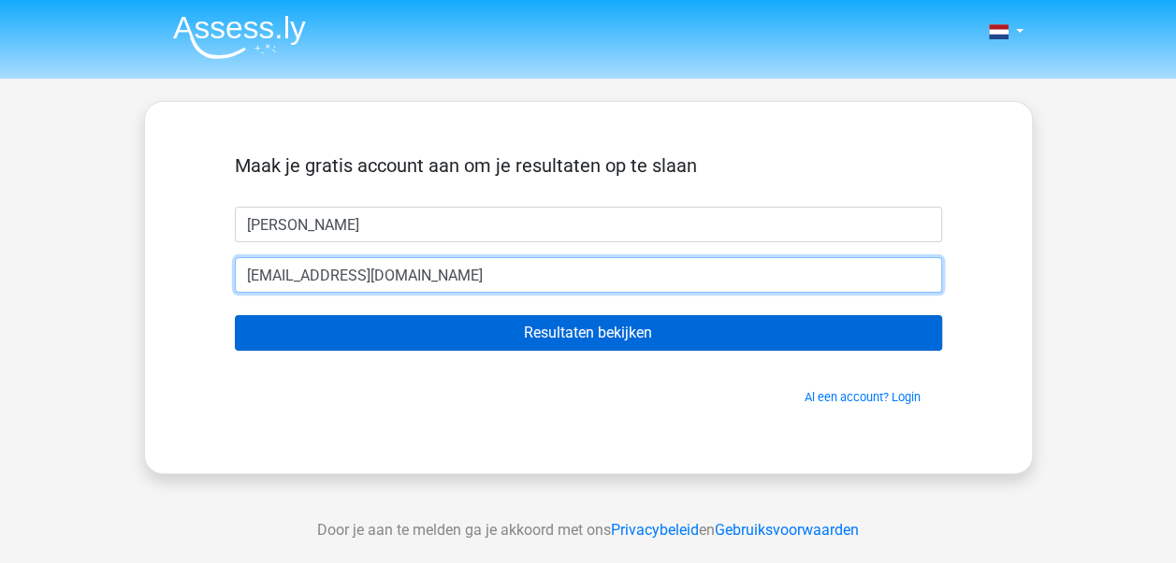
type input "[EMAIL_ADDRESS][DOMAIN_NAME]"
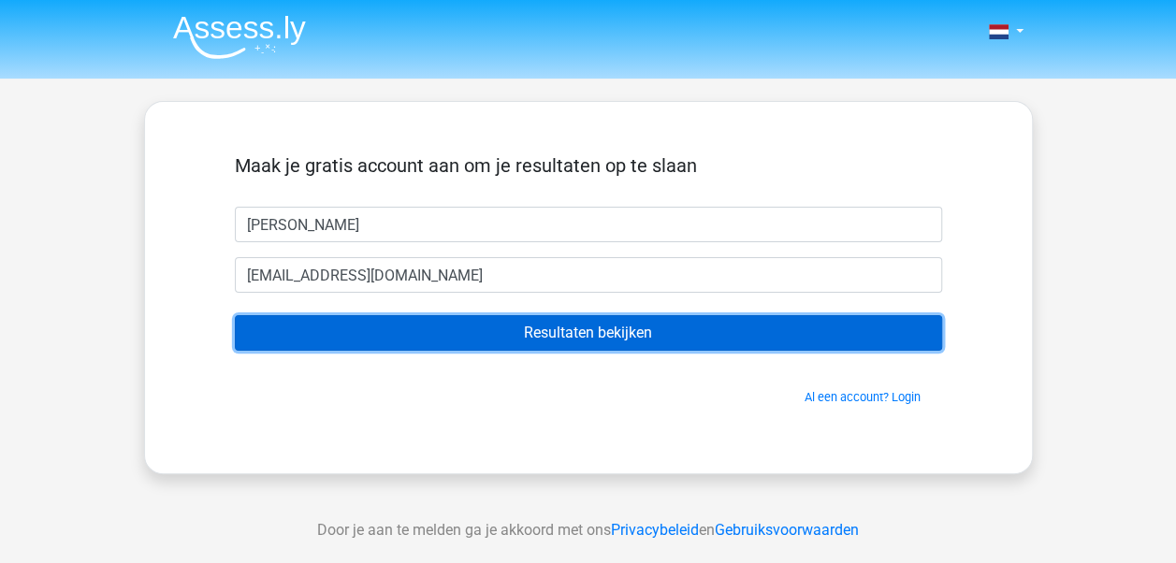
click at [427, 329] on input "Resultaten bekijken" at bounding box center [588, 333] width 707 height 36
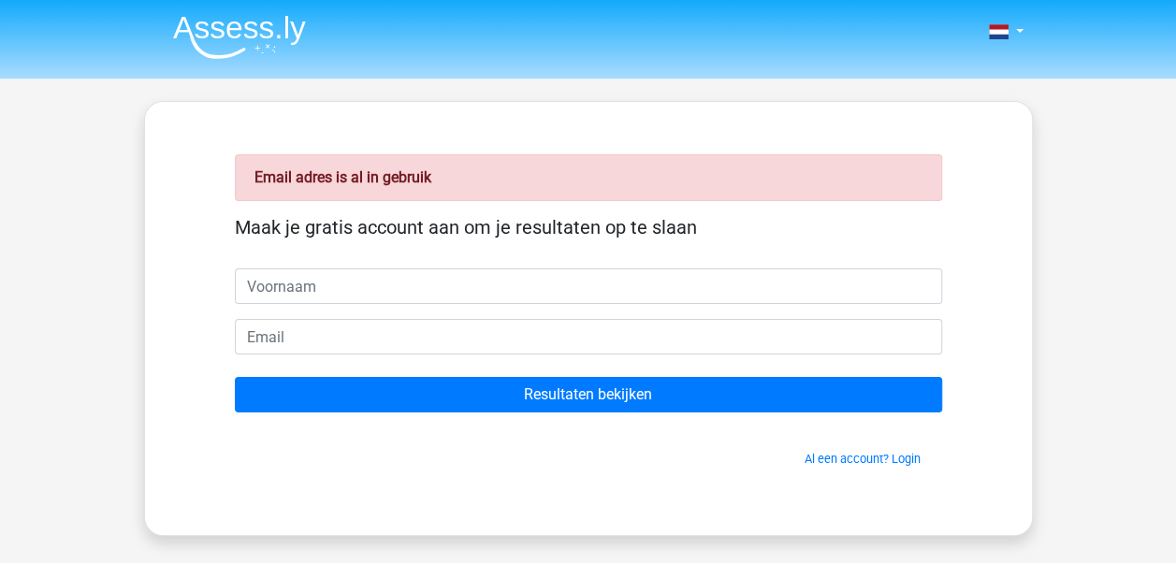
click at [851, 464] on span "Al een account? Login" at bounding box center [588, 459] width 692 height 18
click at [851, 455] on link "Al een account? Login" at bounding box center [862, 459] width 116 height 14
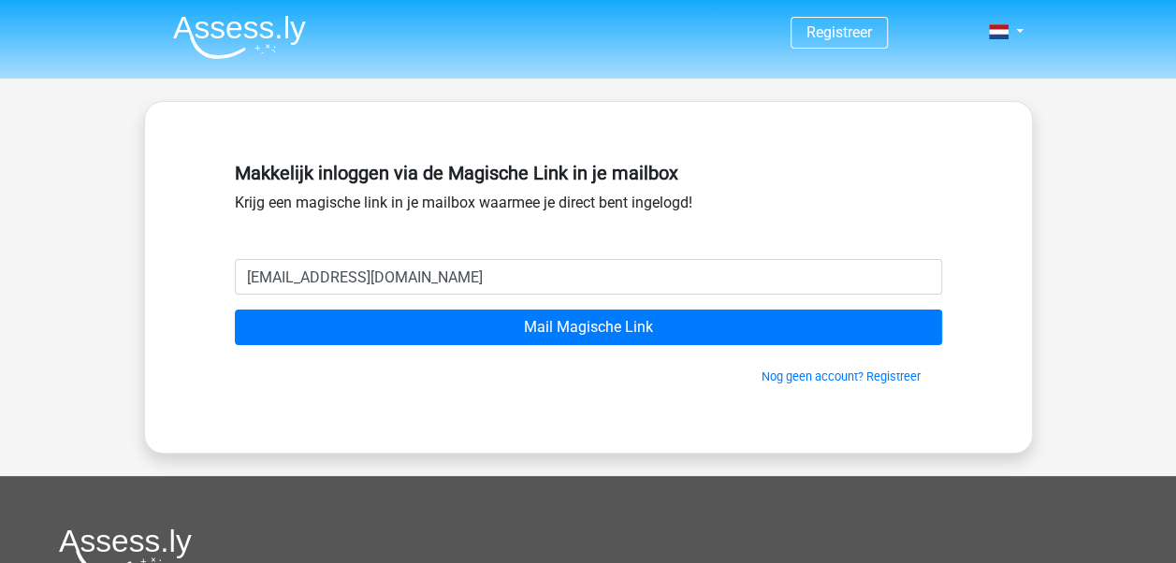
type input "[EMAIL_ADDRESS][DOMAIN_NAME]"
click at [235, 310] on input "Mail Magische Link" at bounding box center [588, 328] width 707 height 36
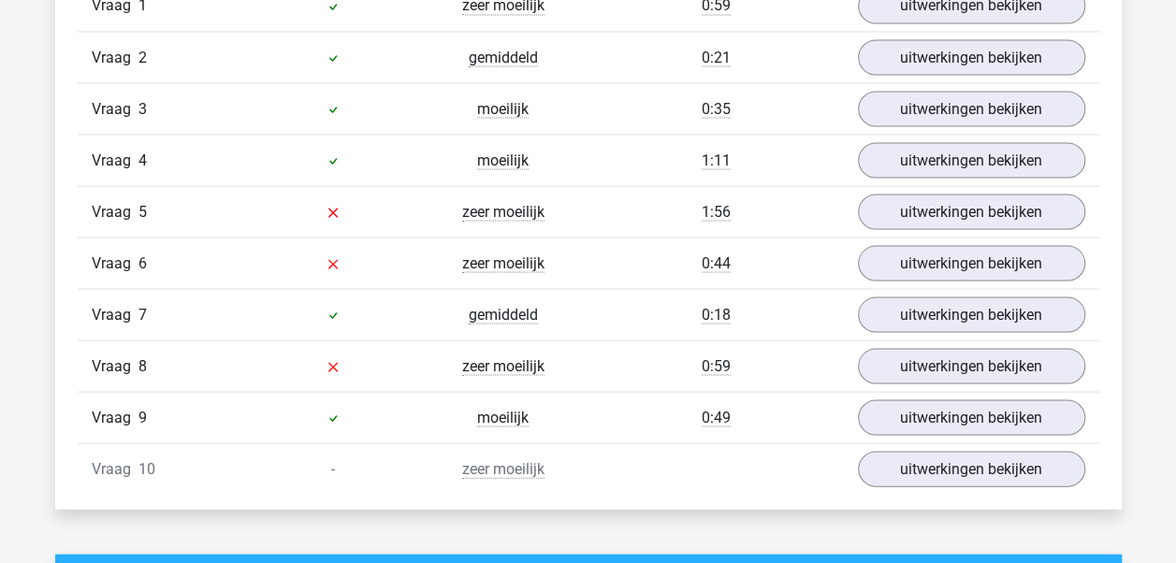
scroll to position [1727, 0]
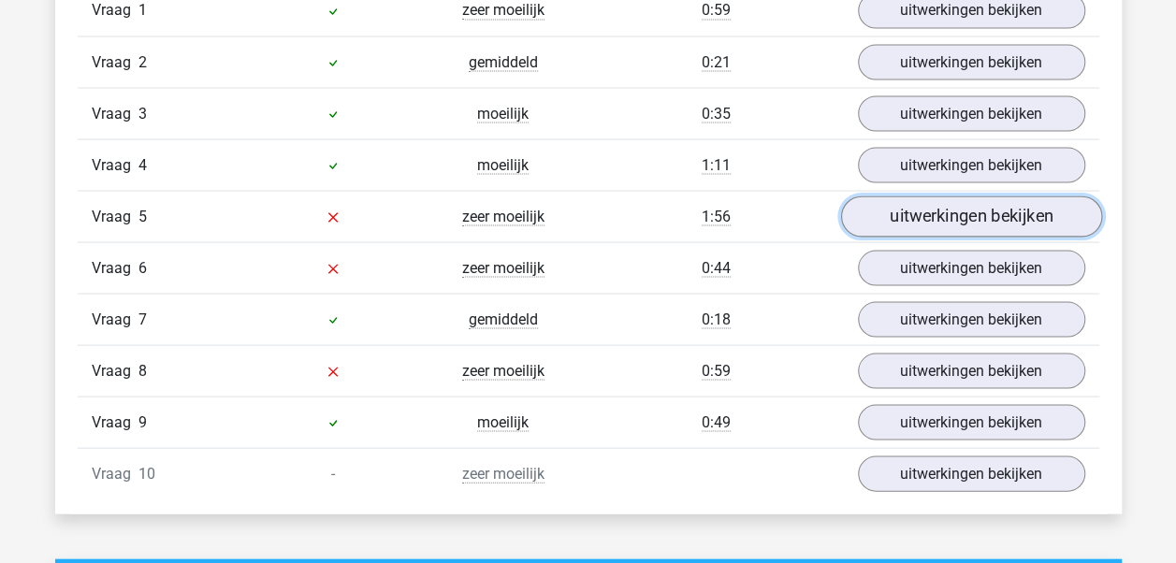
click at [928, 202] on link "uitwerkingen bekijken" at bounding box center [970, 216] width 261 height 41
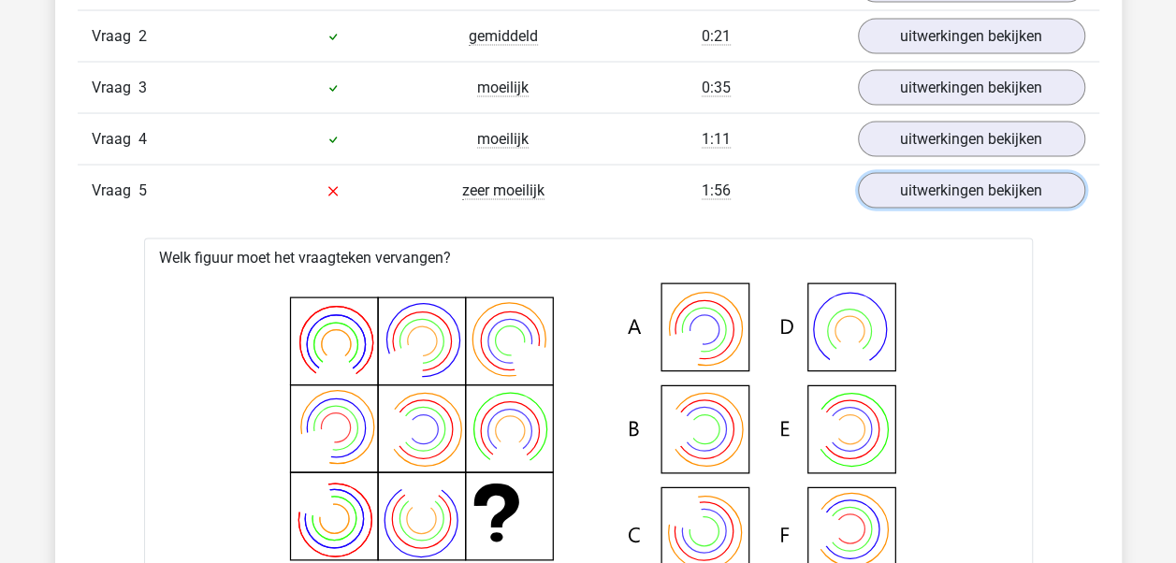
scroll to position [1732, 0]
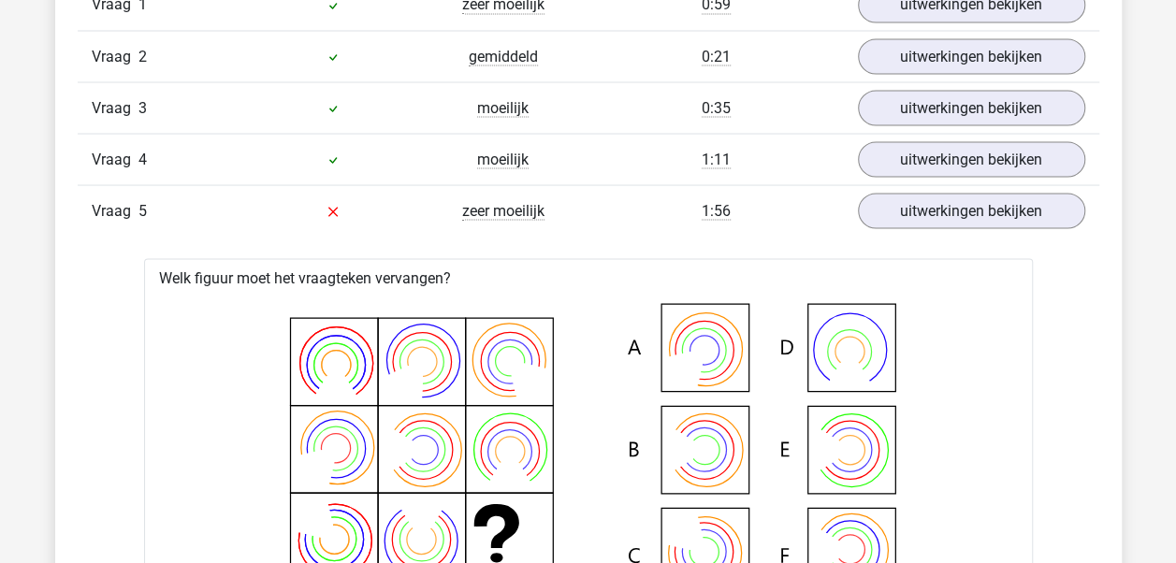
click at [958, 224] on div "Vraag 5 zeer moeilijk 1:56 uitwerkingen bekijken" at bounding box center [588, 209] width 1021 height 51
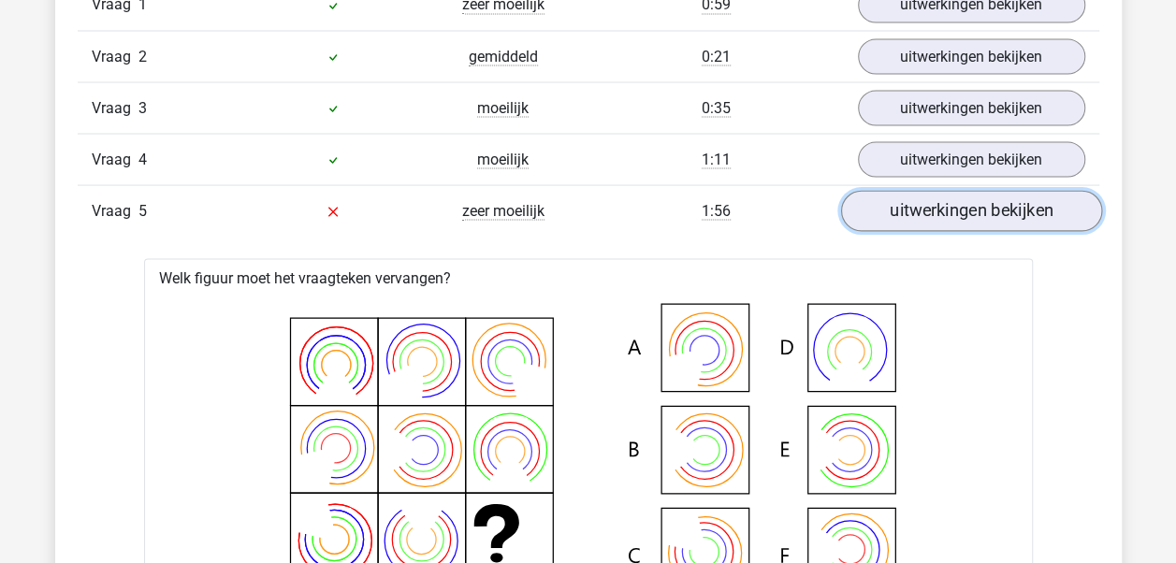
click at [950, 212] on link "uitwerkingen bekijken" at bounding box center [970, 211] width 261 height 41
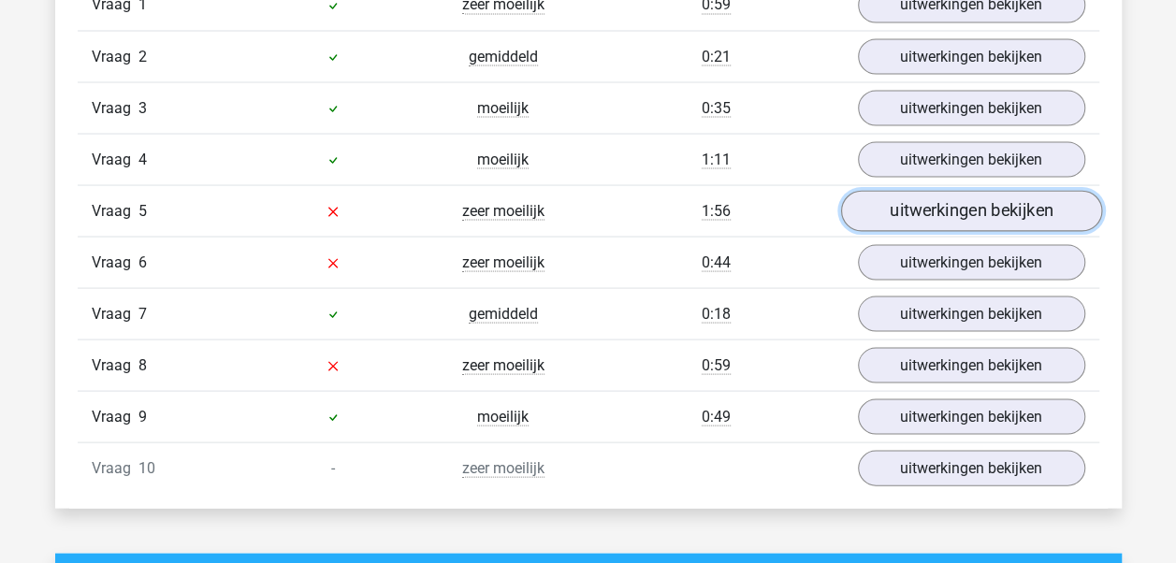
click at [950, 212] on link "uitwerkingen bekijken" at bounding box center [970, 211] width 261 height 41
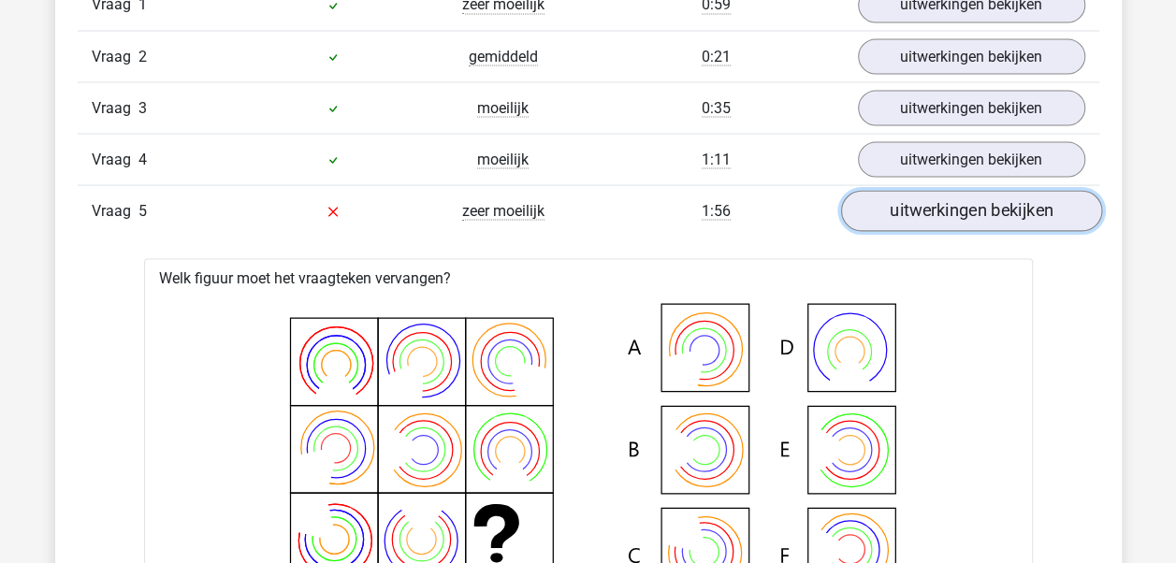
click at [950, 212] on link "uitwerkingen bekijken" at bounding box center [970, 211] width 261 height 41
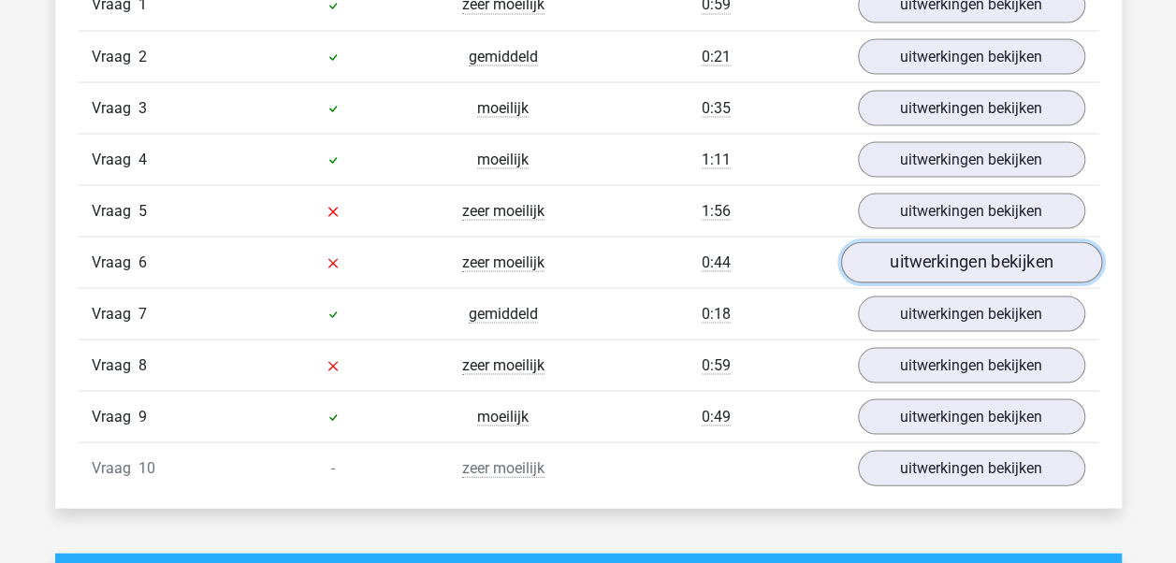
click at [956, 253] on link "uitwerkingen bekijken" at bounding box center [970, 262] width 261 height 41
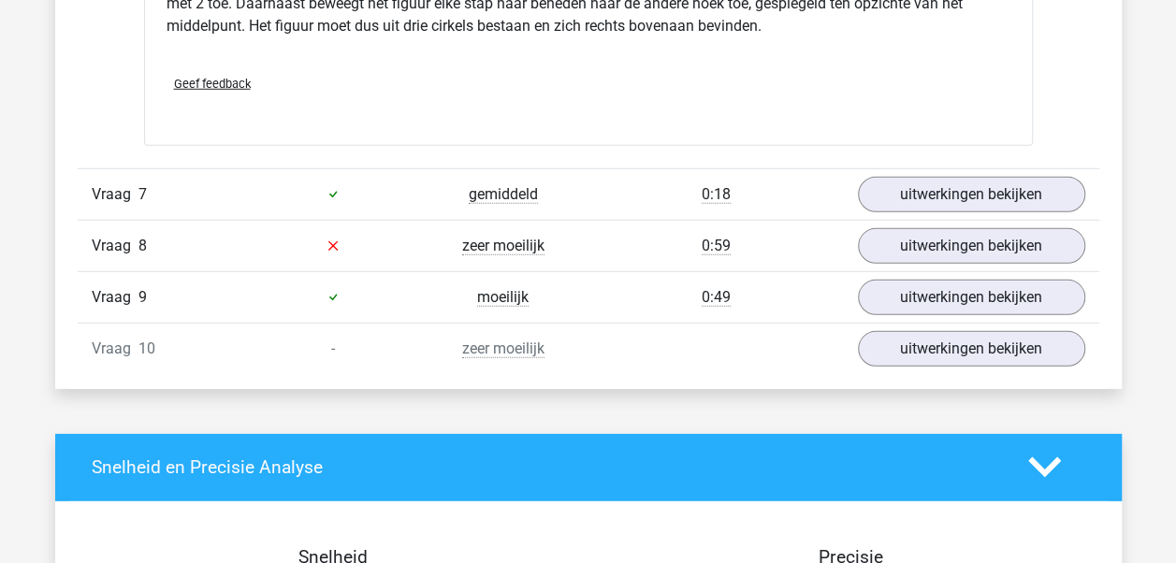
scroll to position [2623, 0]
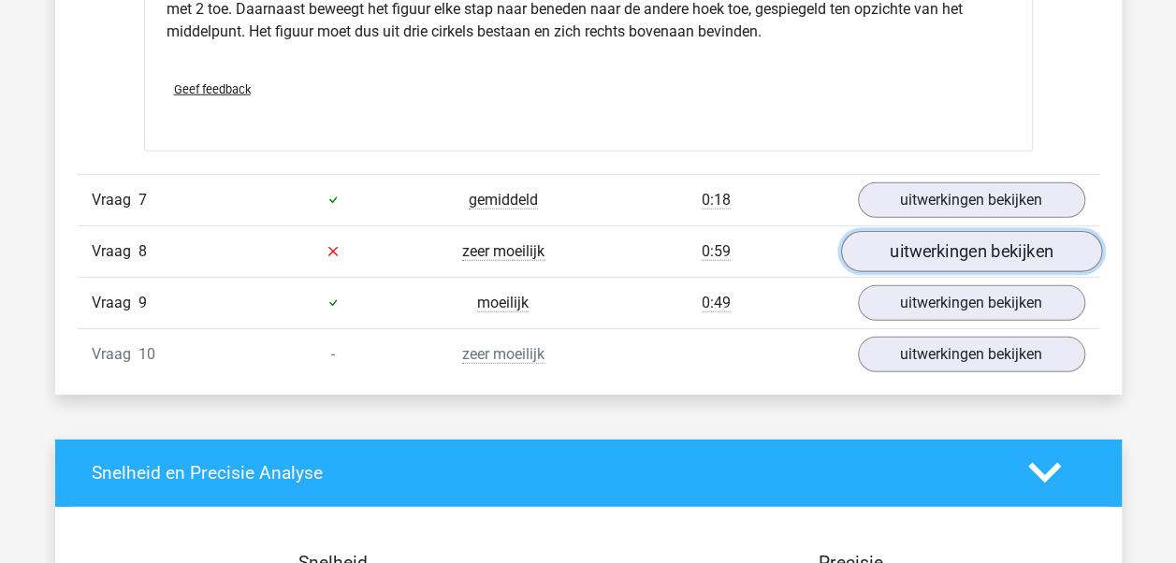
click at [969, 247] on link "uitwerkingen bekijken" at bounding box center [970, 251] width 261 height 41
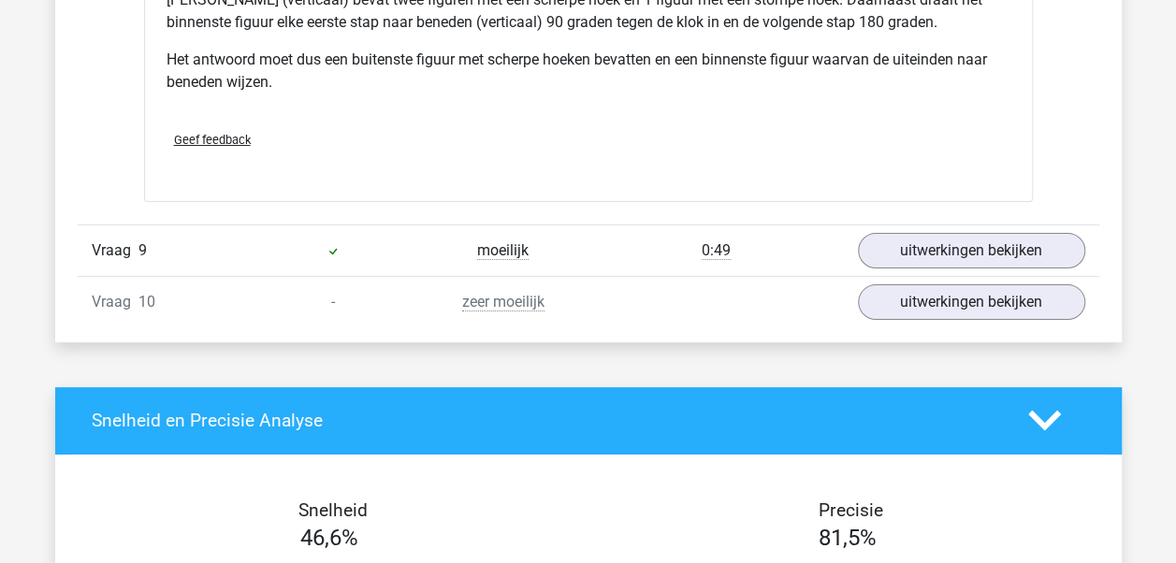
scroll to position [3503, 0]
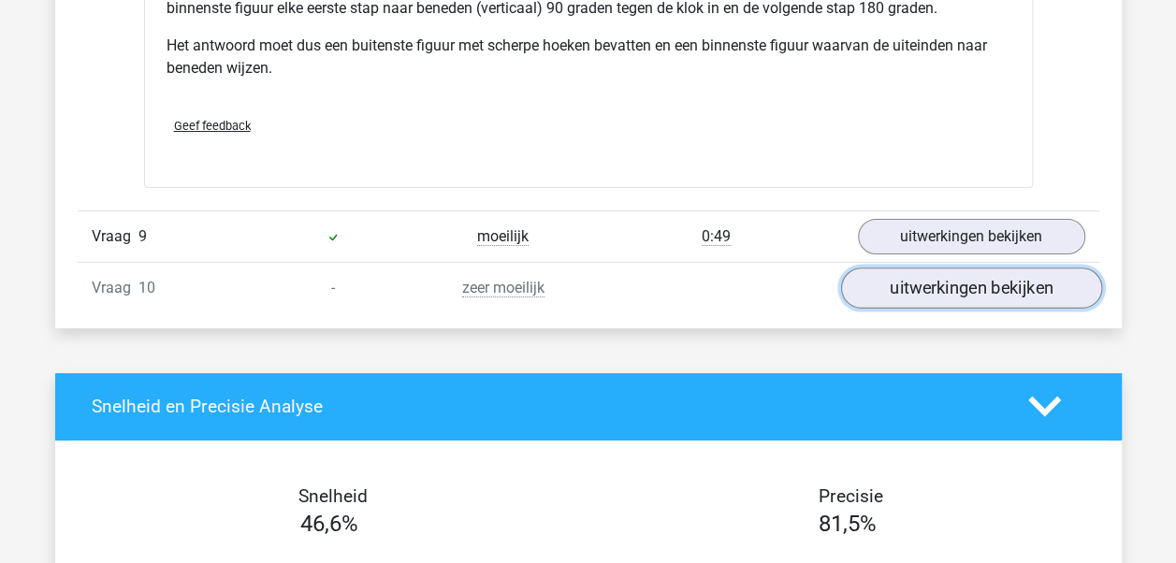
click at [1031, 268] on link "uitwerkingen bekijken" at bounding box center [970, 288] width 261 height 41
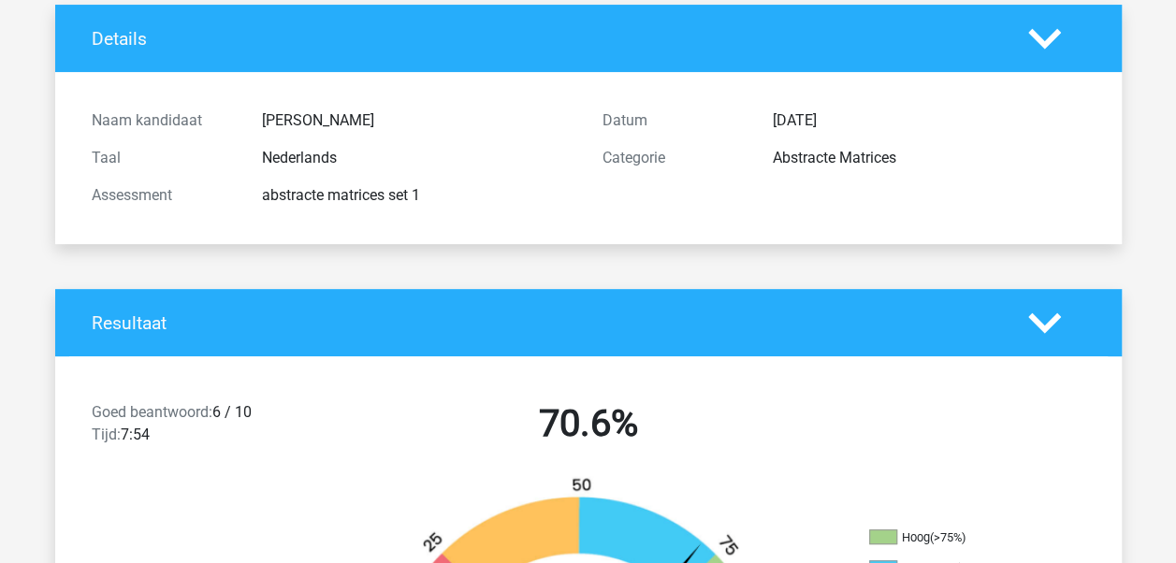
scroll to position [0, 0]
